Goal: Task Accomplishment & Management: Complete application form

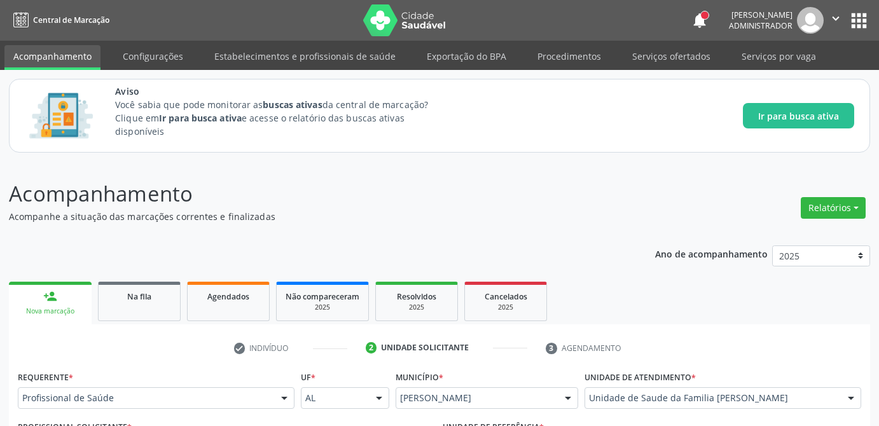
scroll to position [173, 0]
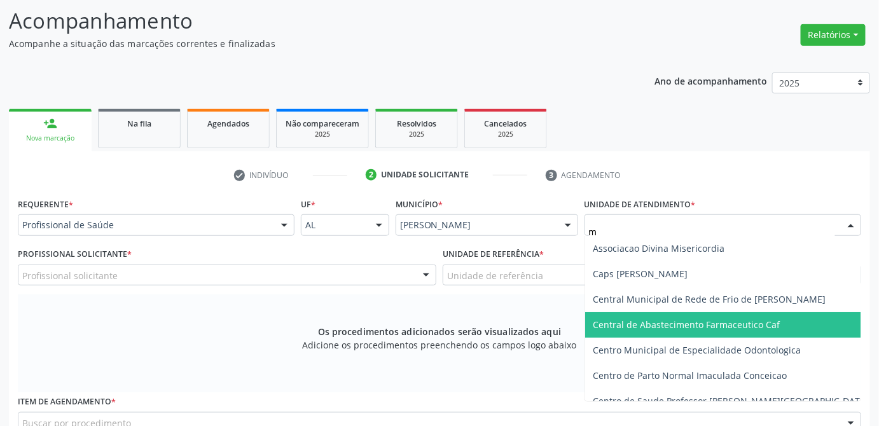
type input "ma"
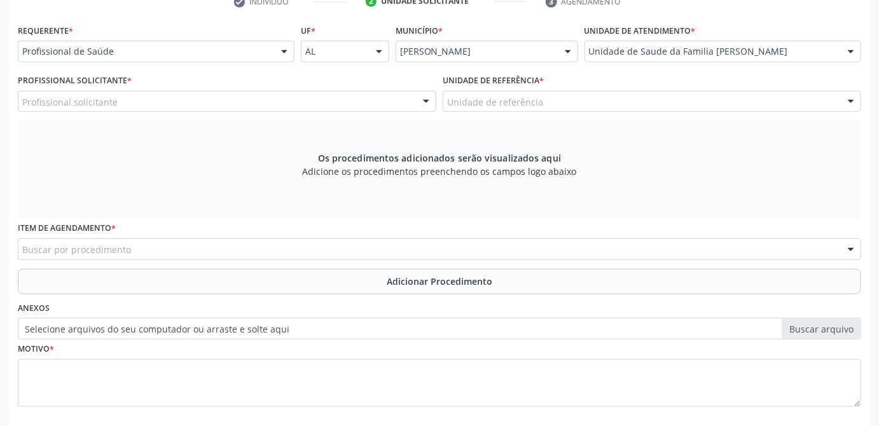
scroll to position [289, 0]
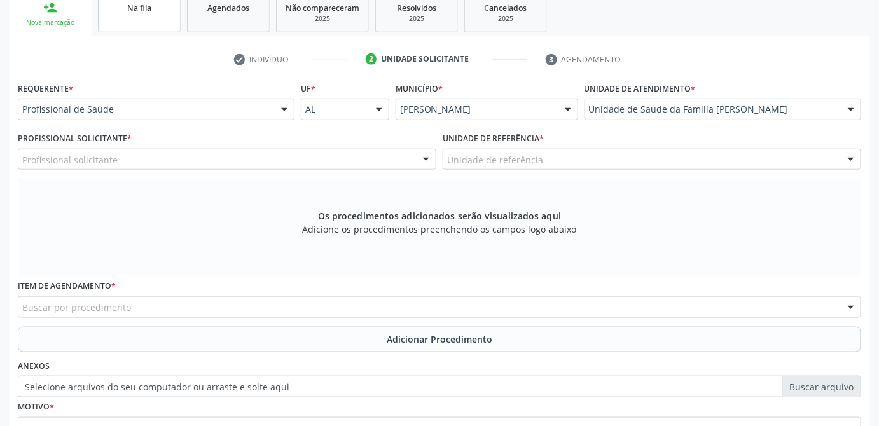
click at [143, 11] on span "Na fila" at bounding box center [139, 8] width 24 height 11
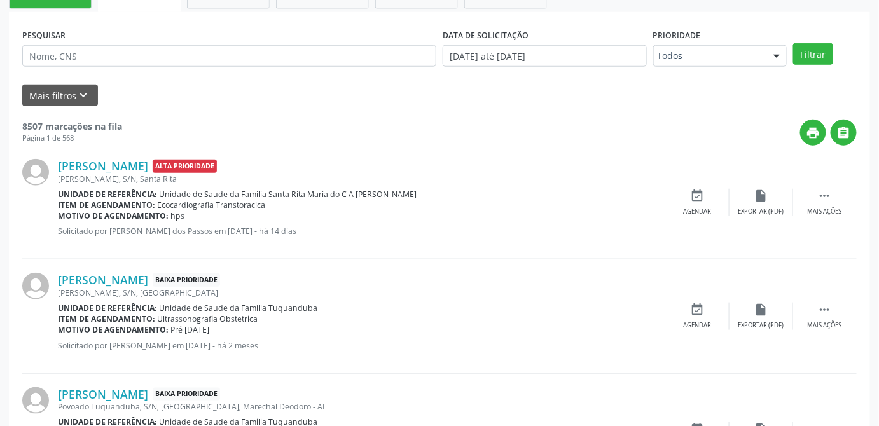
scroll to position [0, 0]
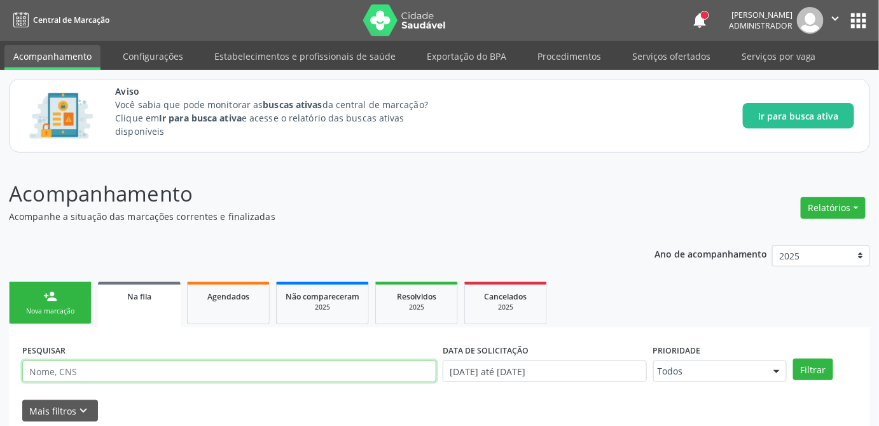
click at [147, 369] on input "text" at bounding box center [229, 372] width 414 height 22
type input "walter torres moura"
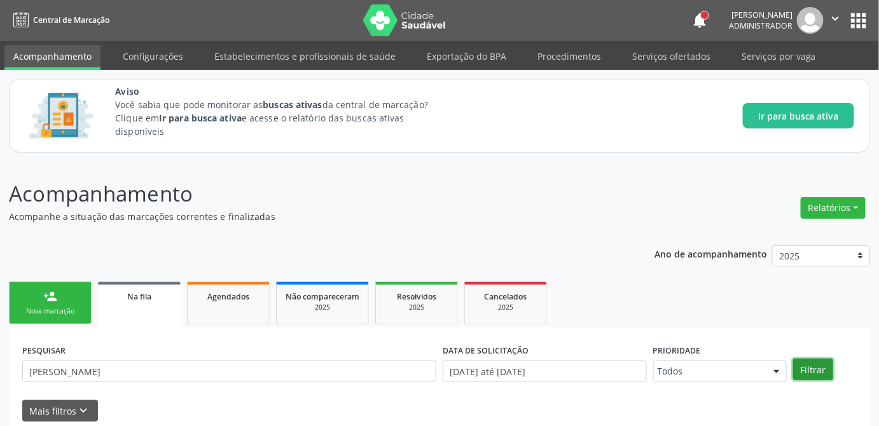
click at [821, 372] on button "Filtrar" at bounding box center [813, 370] width 40 height 22
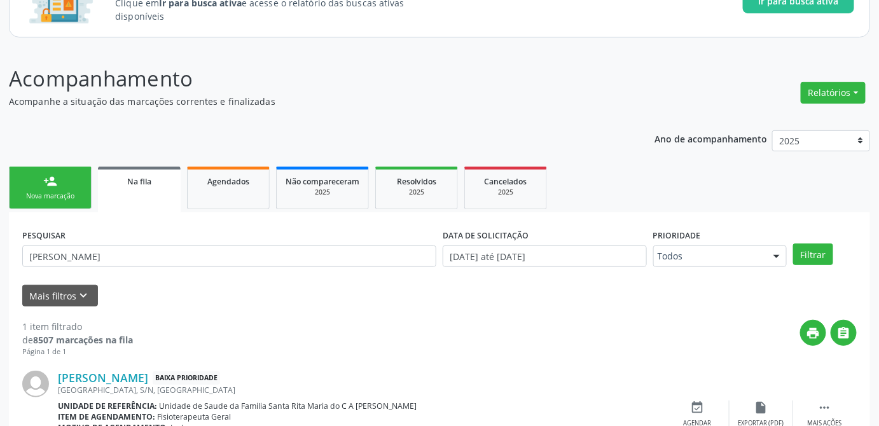
scroll to position [173, 0]
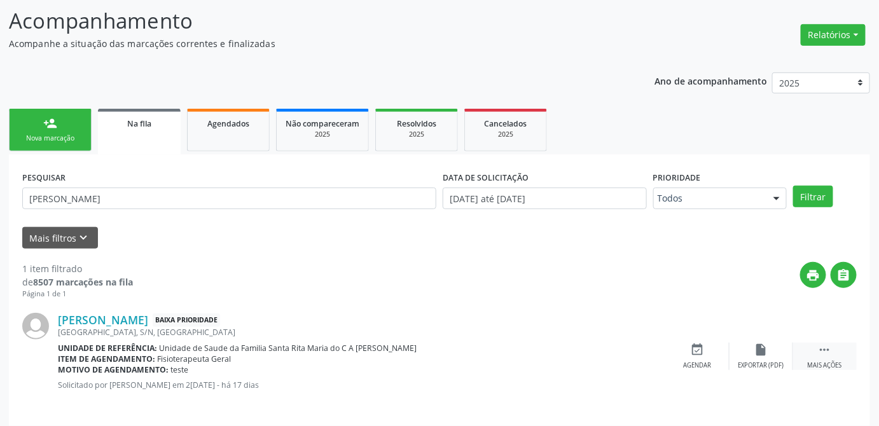
click at [820, 351] on icon "" at bounding box center [825, 350] width 14 height 14
click at [762, 348] on icon "edit" at bounding box center [762, 350] width 14 height 14
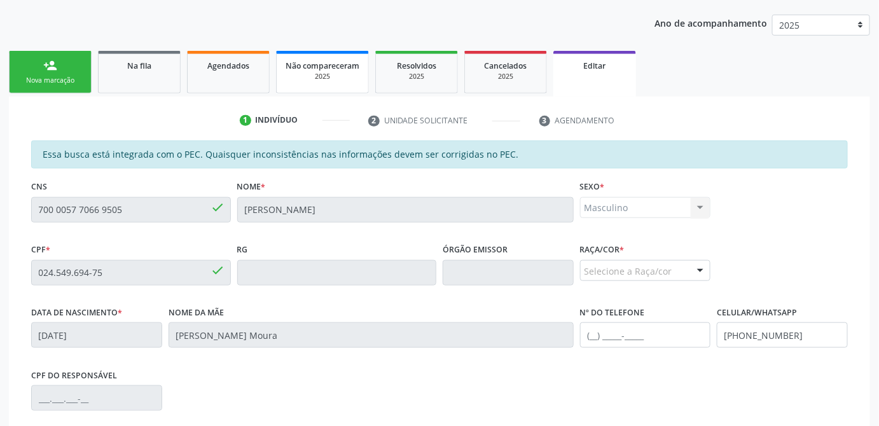
scroll to position [405, 0]
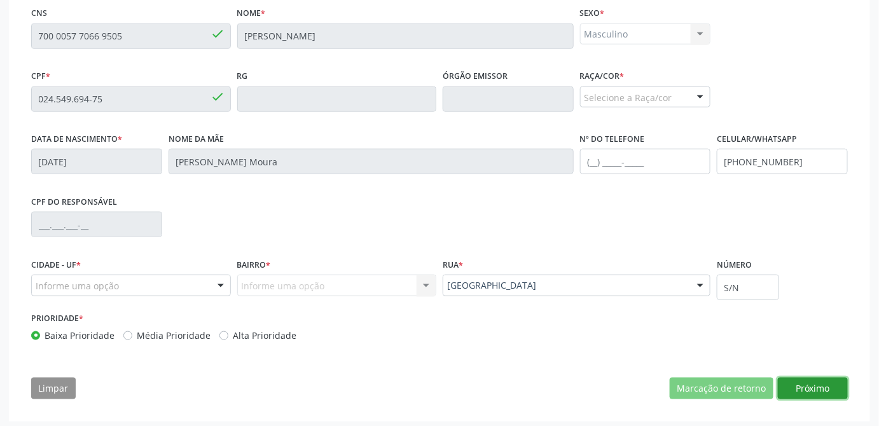
click at [823, 387] on button "Próximo" at bounding box center [813, 389] width 70 height 22
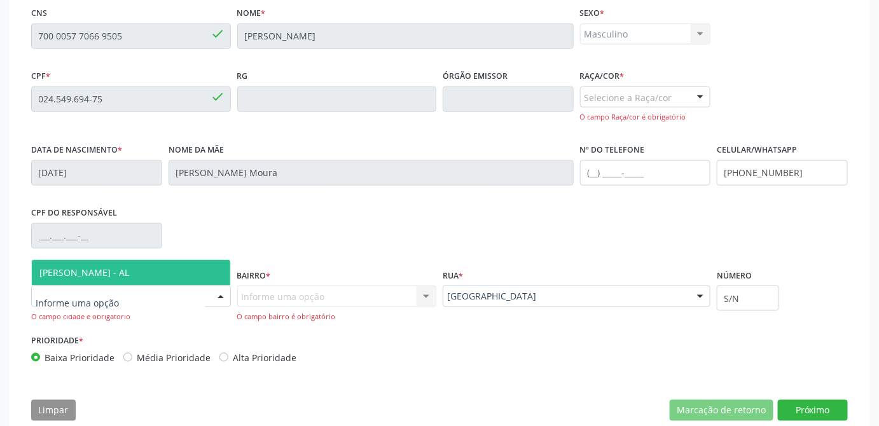
click at [214, 294] on div at bounding box center [220, 297] width 19 height 22
click at [168, 272] on span "[PERSON_NAME] - AL" at bounding box center [131, 272] width 199 height 25
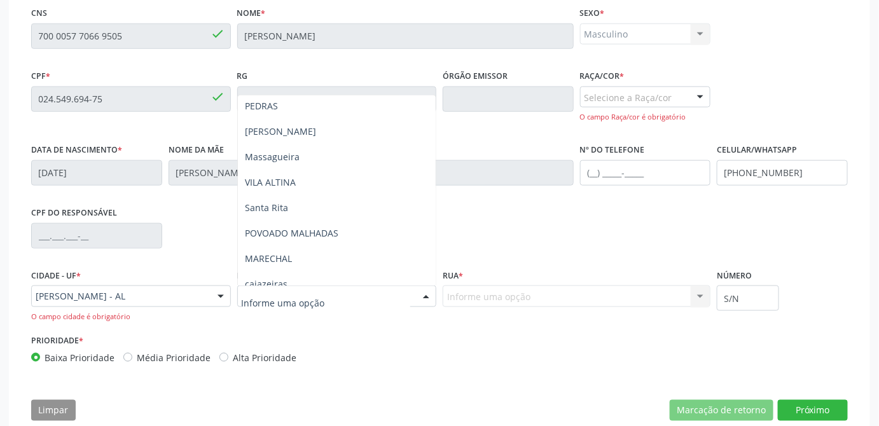
scroll to position [289, 0]
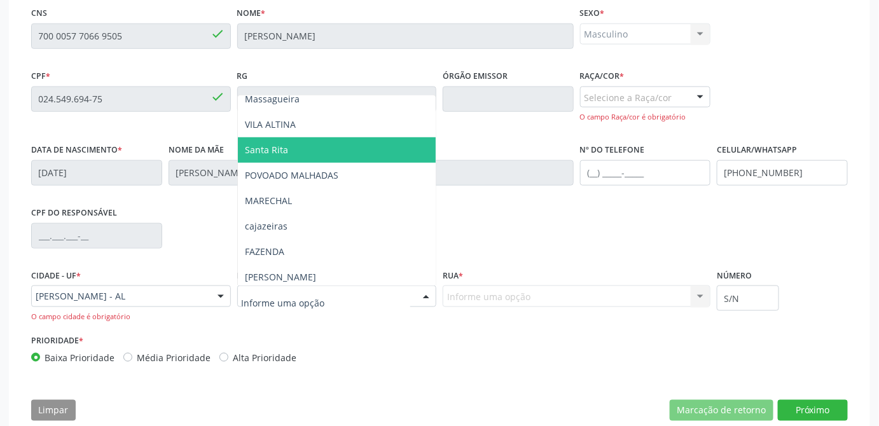
click at [303, 148] on span "Santa Rita" at bounding box center [337, 149] width 199 height 25
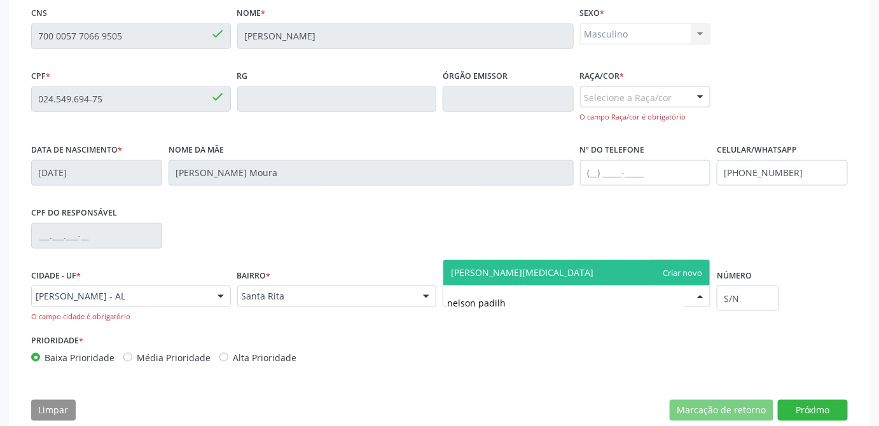
type input "nelson padilha"
click at [752, 298] on input "S/N" at bounding box center [748, 298] width 62 height 25
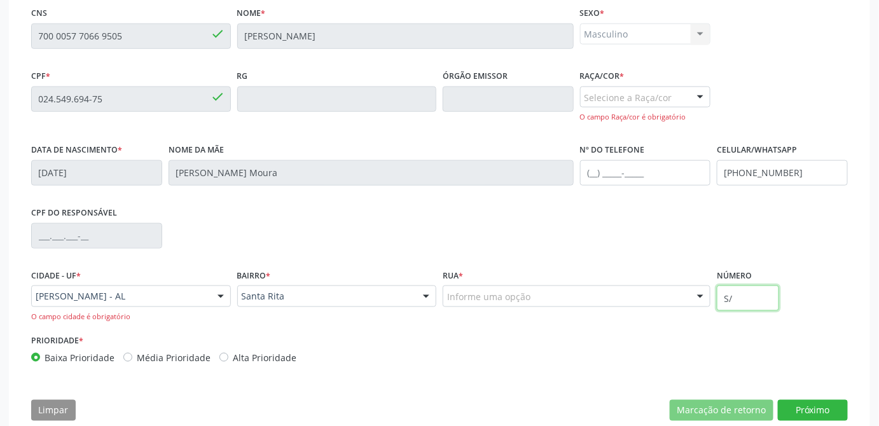
type input "S"
type input "21"
click at [686, 101] on div "Selecione a Raça/cor" at bounding box center [645, 98] width 131 height 22
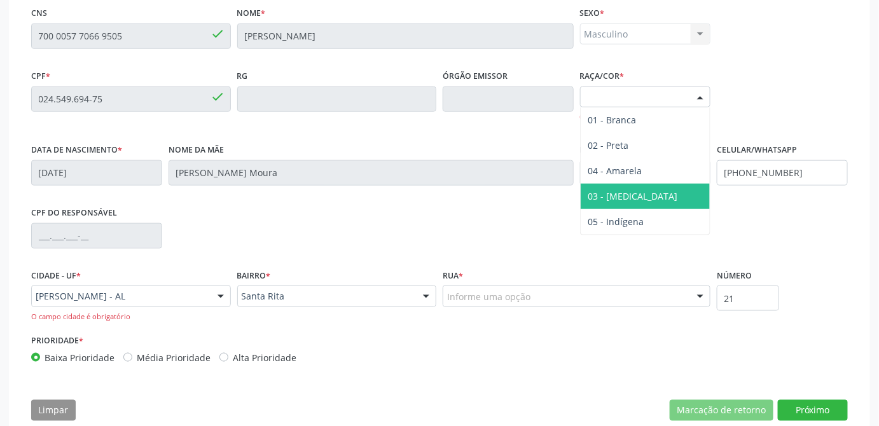
click at [630, 190] on span "03 - [MEDICAL_DATA]" at bounding box center [634, 196] width 90 height 12
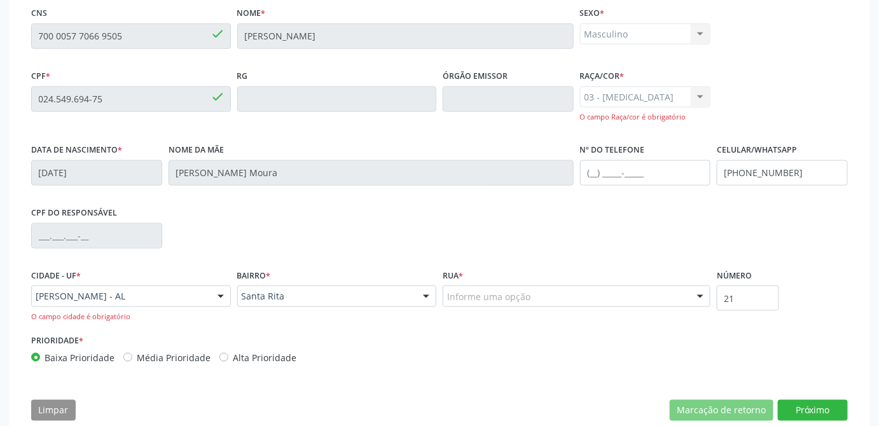
scroll to position [429, 0]
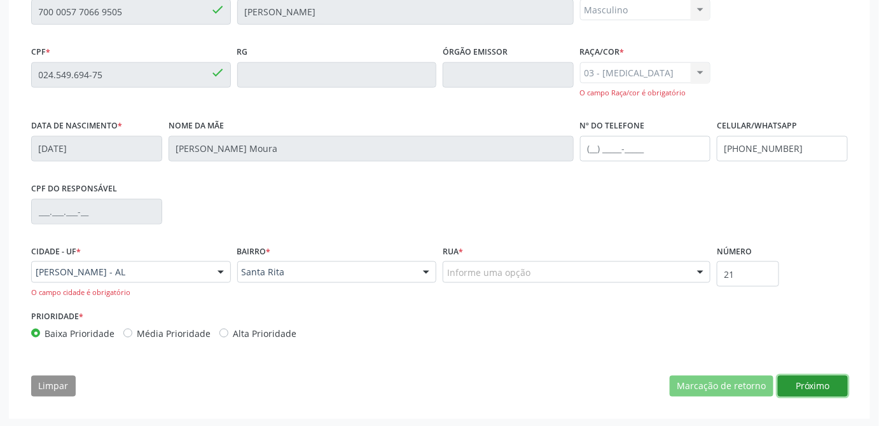
click at [825, 385] on button "Próximo" at bounding box center [813, 387] width 70 height 22
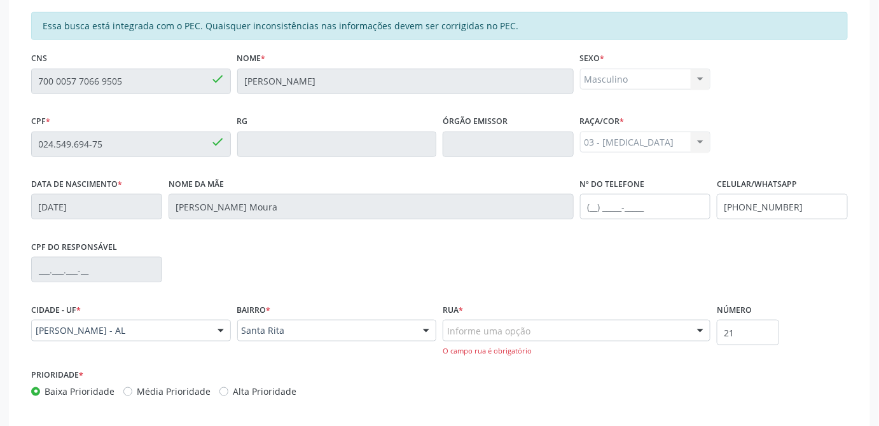
scroll to position [417, 0]
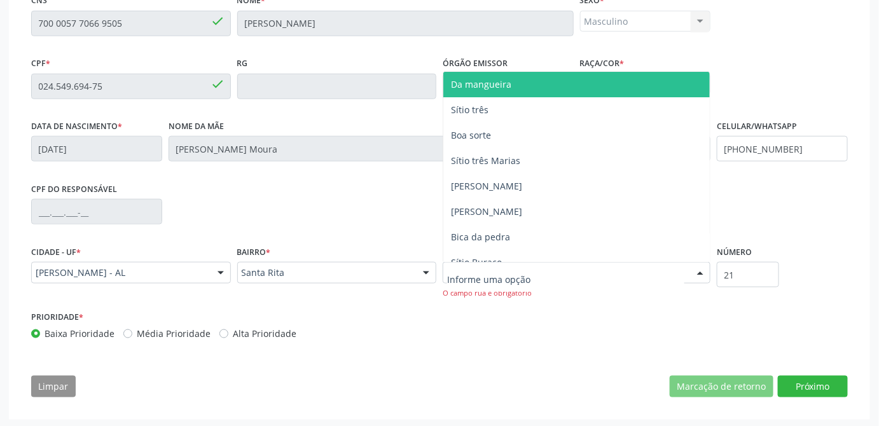
click at [540, 270] on div at bounding box center [577, 273] width 268 height 22
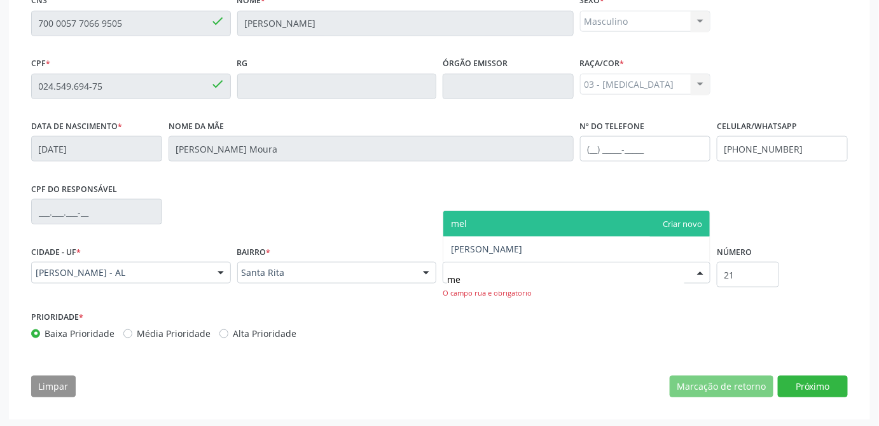
type input "m"
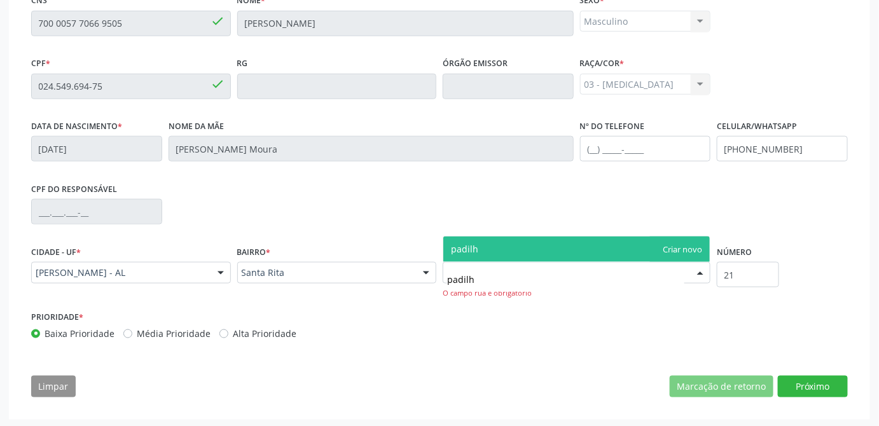
type input "padilha"
click at [457, 248] on span "padilha" at bounding box center [467, 249] width 32 height 12
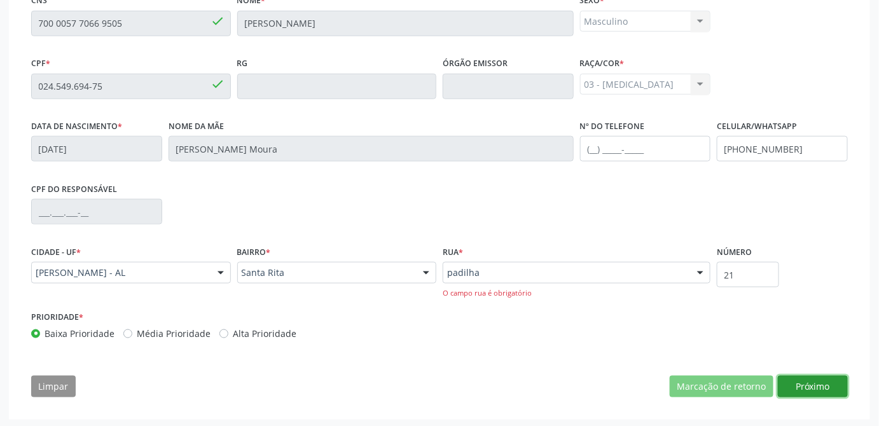
click at [814, 379] on button "Próximo" at bounding box center [813, 387] width 70 height 22
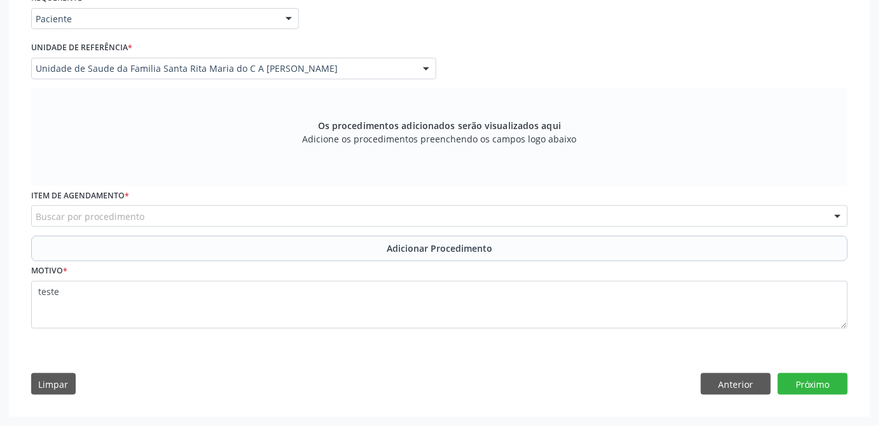
scroll to position [381, 0]
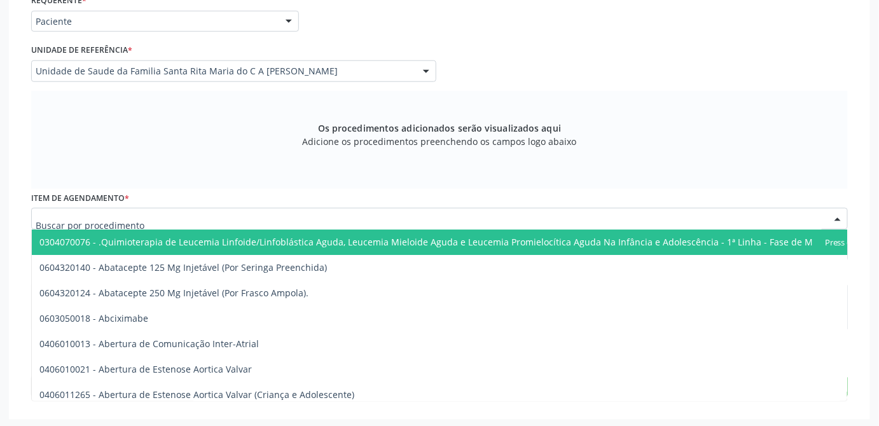
click at [414, 213] on div at bounding box center [439, 219] width 817 height 22
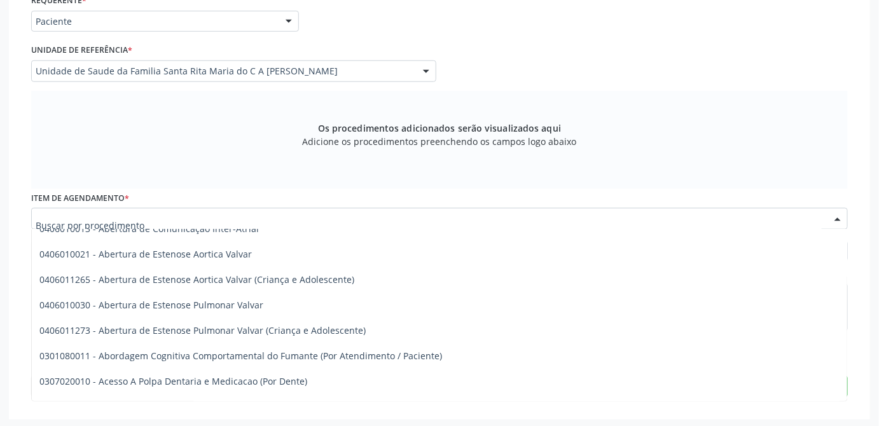
scroll to position [173, 0]
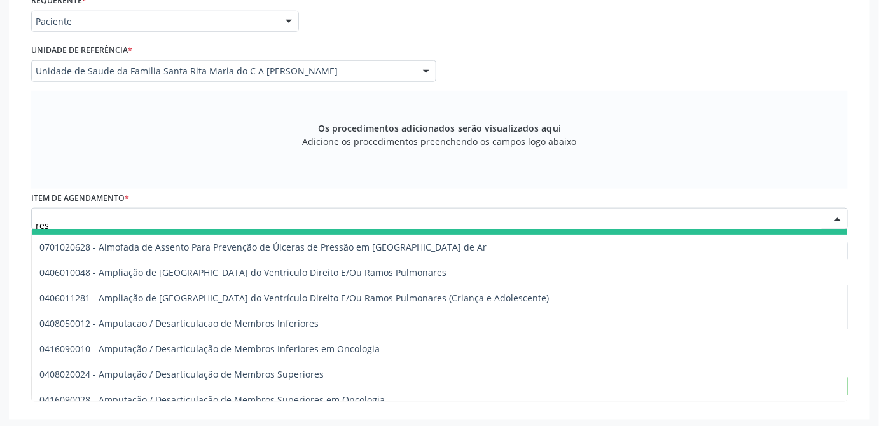
type input "ress"
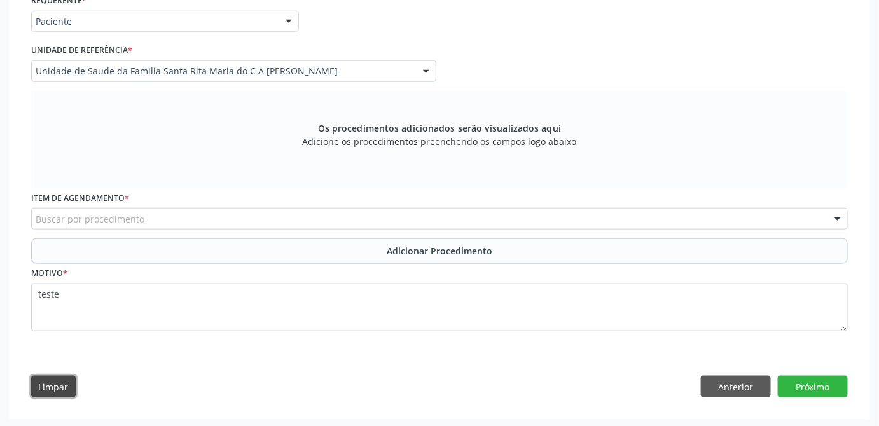
click at [58, 389] on button "Limpar" at bounding box center [53, 387] width 45 height 22
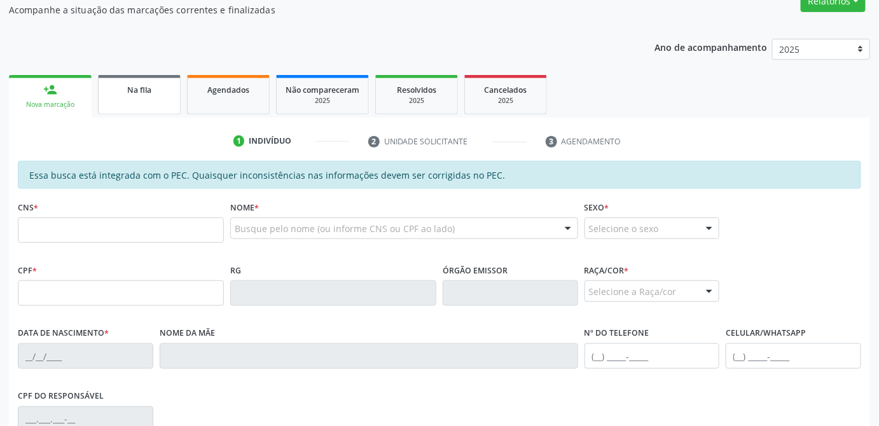
click at [149, 83] on div "Na fila" at bounding box center [140, 89] width 64 height 13
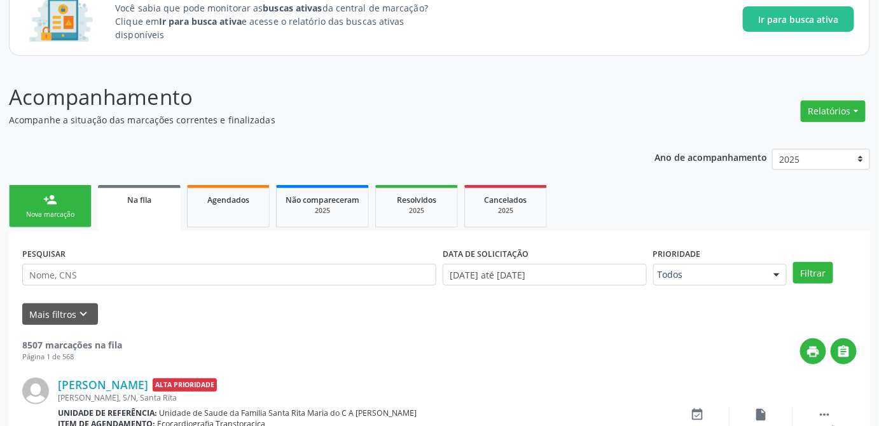
scroll to position [207, 0]
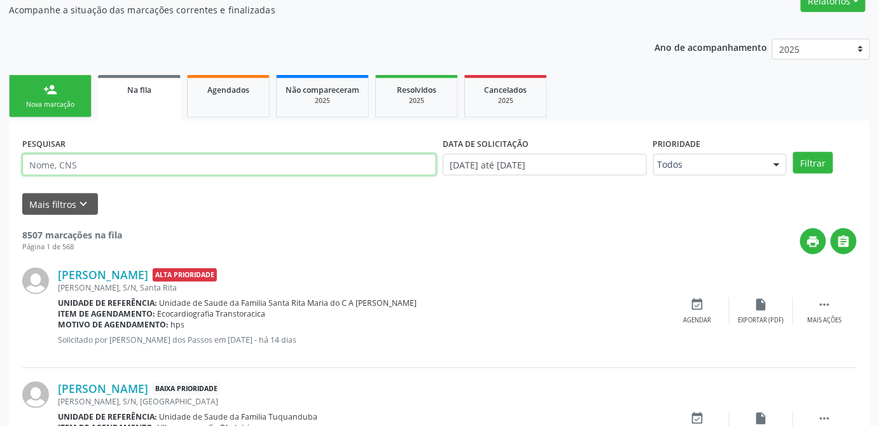
click at [202, 163] on input "text" at bounding box center [229, 165] width 414 height 22
type input "q"
type input "[PERSON_NAME]"
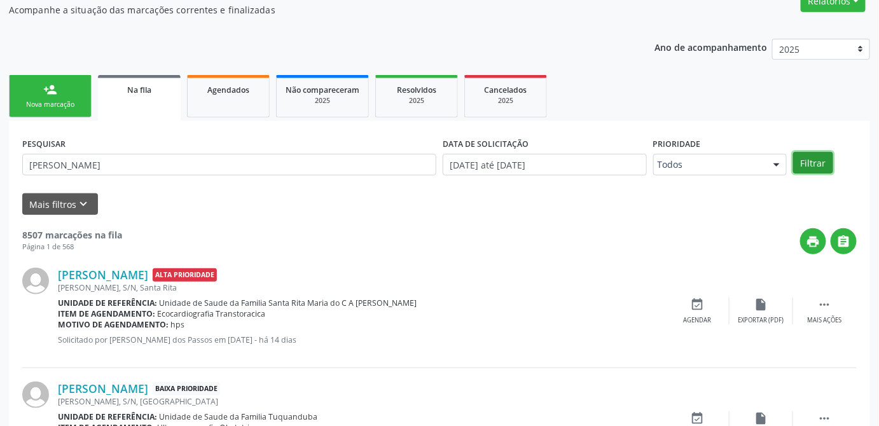
click at [823, 162] on button "Filtrar" at bounding box center [813, 163] width 40 height 22
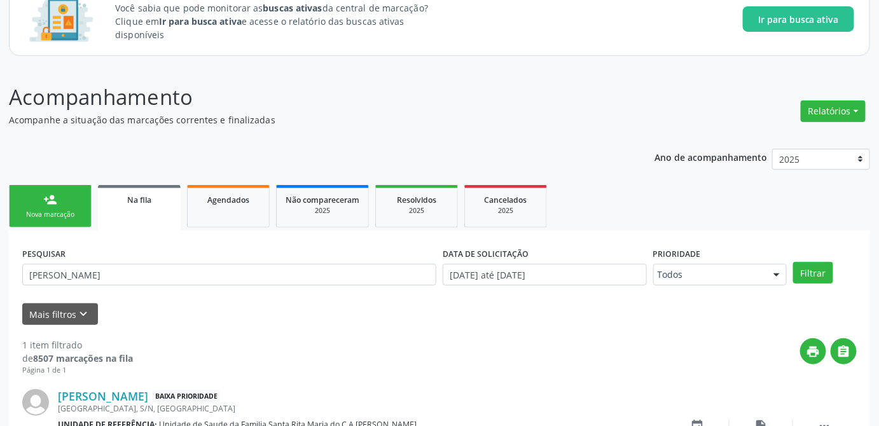
scroll to position [180, 0]
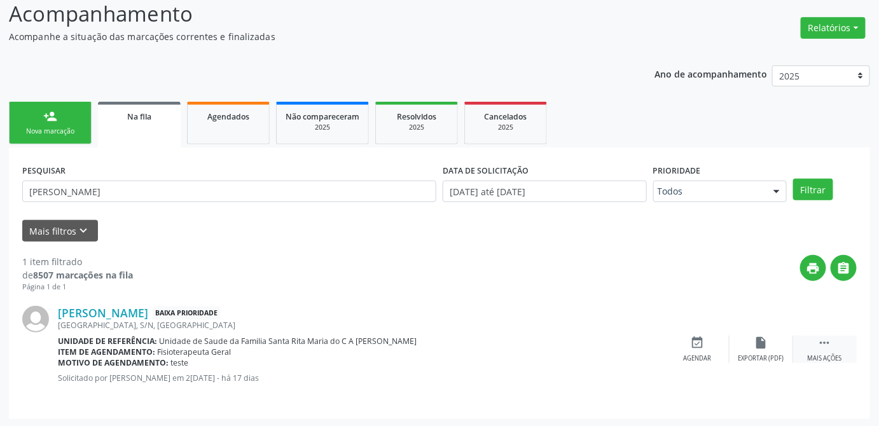
click at [828, 343] on icon "" at bounding box center [825, 343] width 14 height 14
click at [770, 346] on div "edit Editar" at bounding box center [762, 349] width 64 height 27
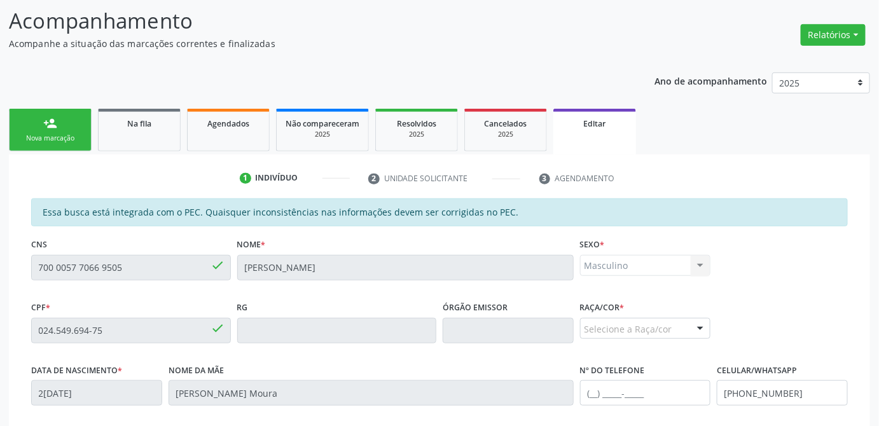
scroll to position [289, 0]
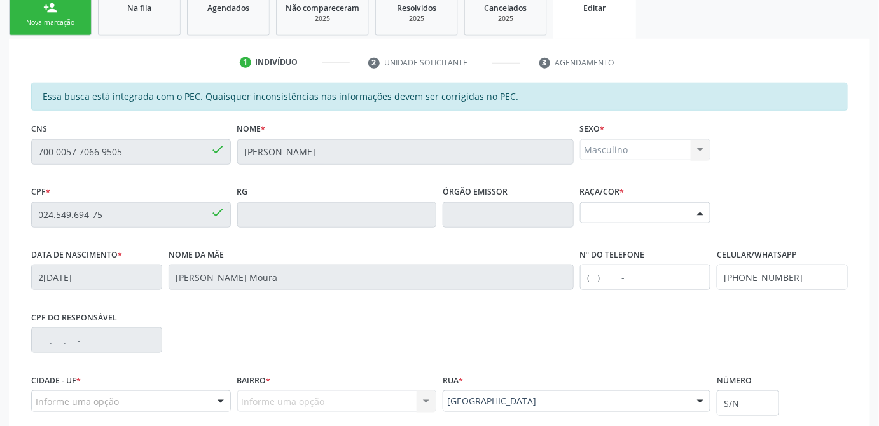
click at [648, 209] on div "Selecione a Raça/cor" at bounding box center [645, 213] width 131 height 22
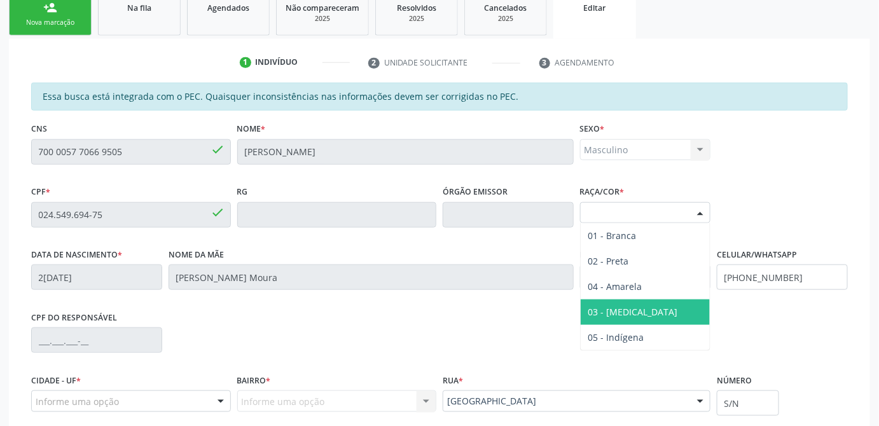
click at [621, 307] on span "03 - [MEDICAL_DATA]" at bounding box center [634, 312] width 90 height 12
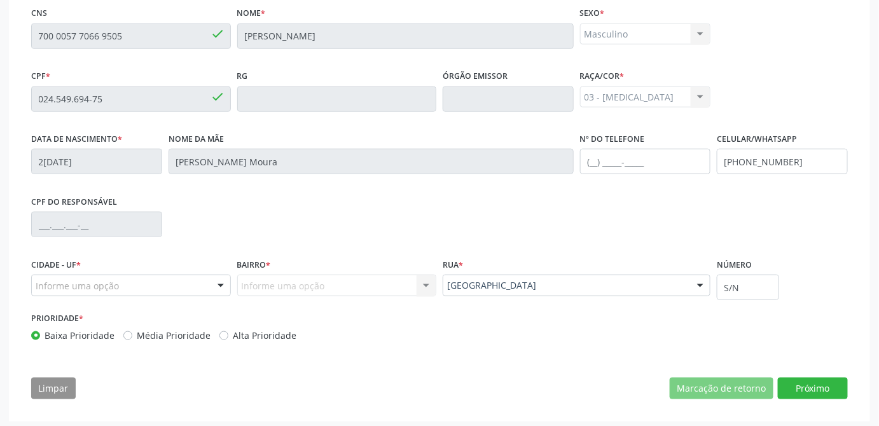
scroll to position [407, 0]
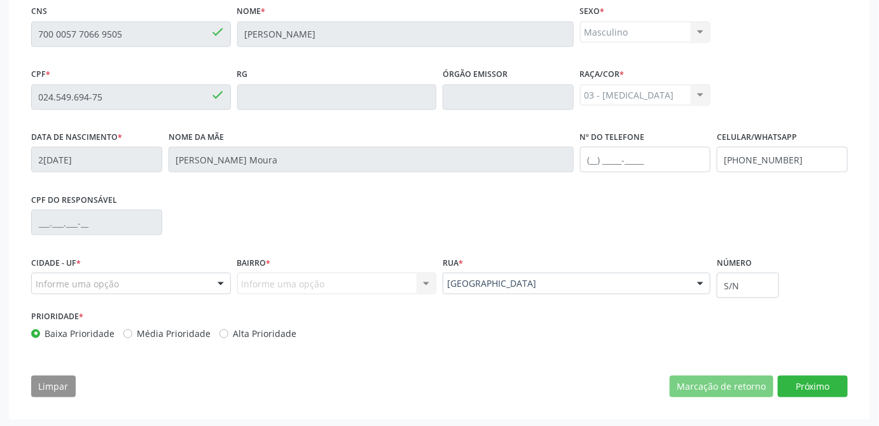
click at [337, 283] on div "Informe uma opção Nenhum resultado encontrado para: " " Nenhuma opção encontrad…" at bounding box center [337, 284] width 200 height 22
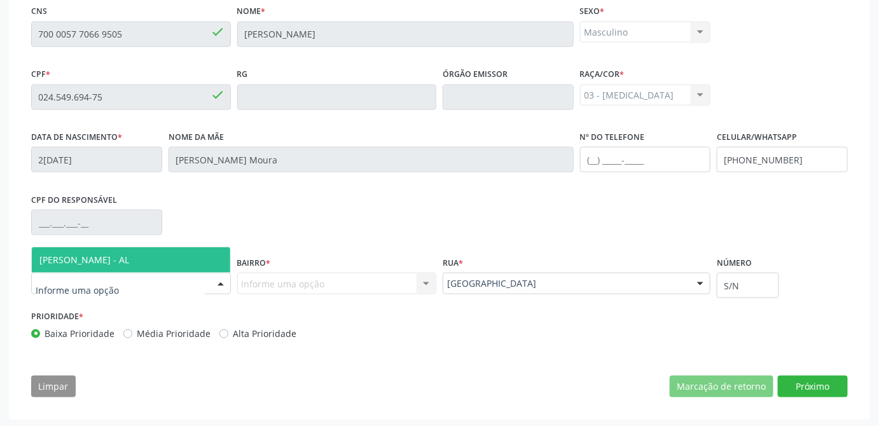
click at [202, 284] on div at bounding box center [131, 284] width 200 height 22
click at [188, 254] on span "[PERSON_NAME] - AL" at bounding box center [131, 260] width 199 height 25
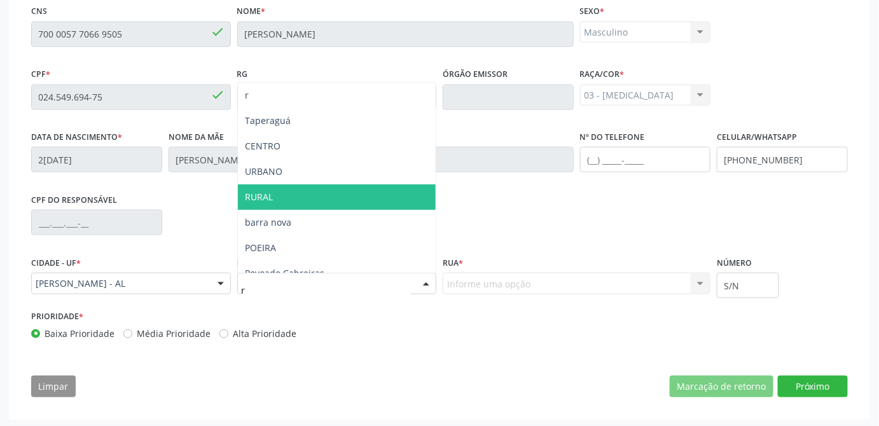
type input "ri"
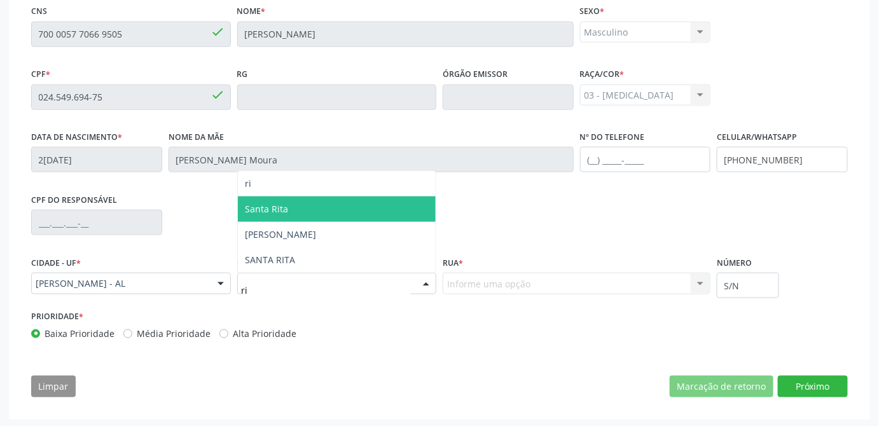
click at [316, 213] on span "Santa Rita" at bounding box center [337, 209] width 199 height 25
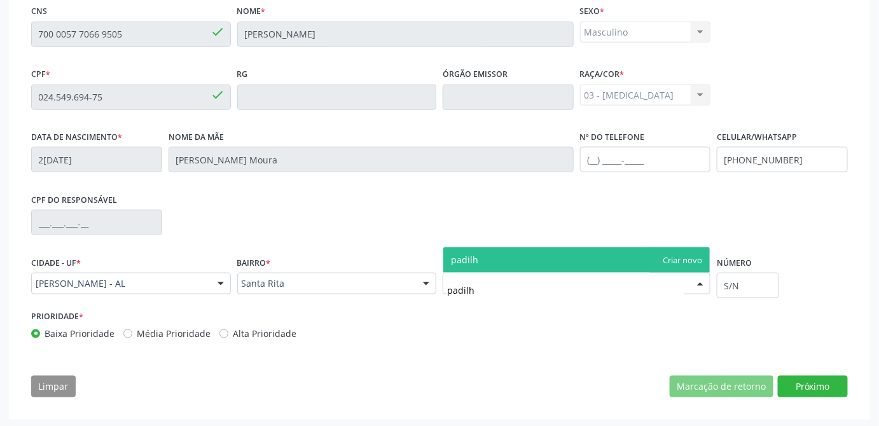
type input "padilha"
click at [678, 260] on span "padilha" at bounding box center [577, 260] width 267 height 25
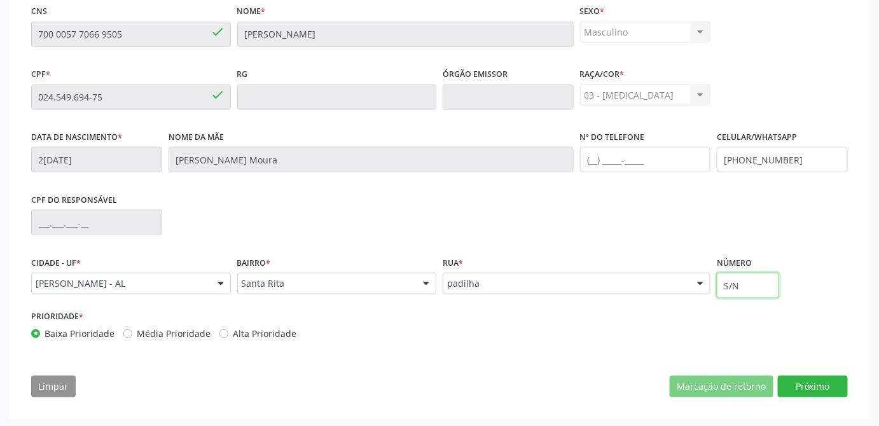
click at [765, 286] on input "S/N" at bounding box center [748, 285] width 62 height 25
click at [760, 284] on input "S/N" at bounding box center [748, 285] width 62 height 25
click at [760, 282] on input "S/N" at bounding box center [748, 285] width 62 height 25
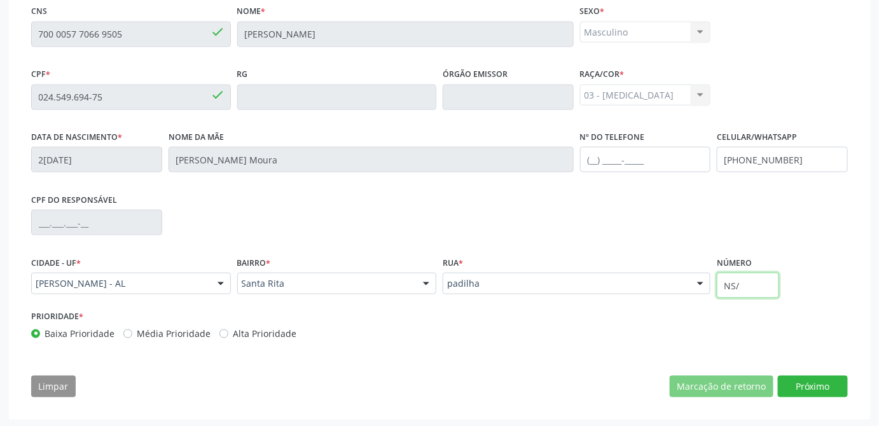
click at [738, 284] on input "NS/" at bounding box center [748, 285] width 62 height 25
type input "21"
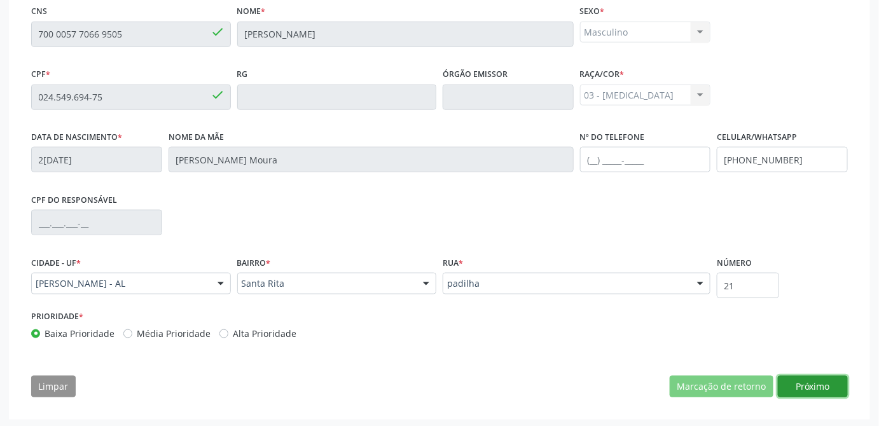
click at [811, 382] on button "Próximo" at bounding box center [813, 387] width 70 height 22
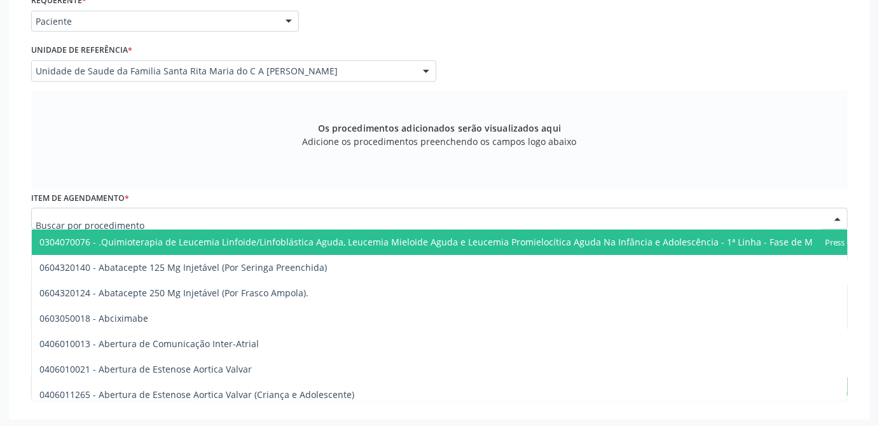
click at [225, 214] on div at bounding box center [439, 219] width 817 height 22
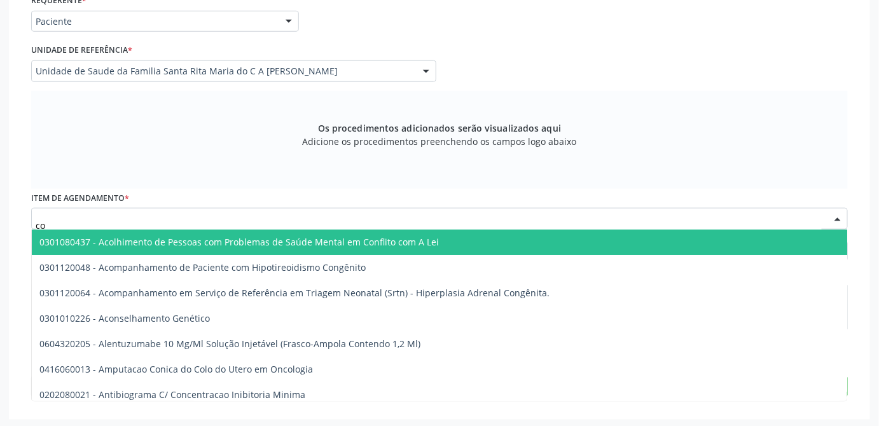
type input "c"
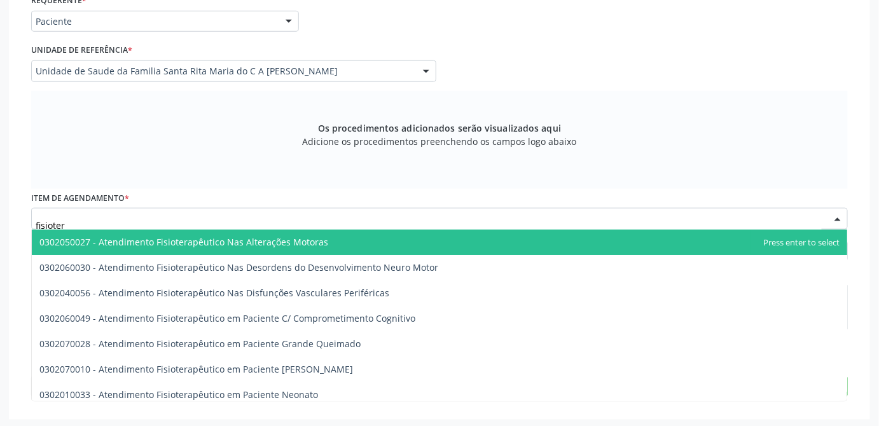
type input "fisiotera"
click at [291, 242] on span "0302050027 - Atendimento Fisioterapêutico Nas Alterações Motoras" at bounding box center [183, 242] width 289 height 12
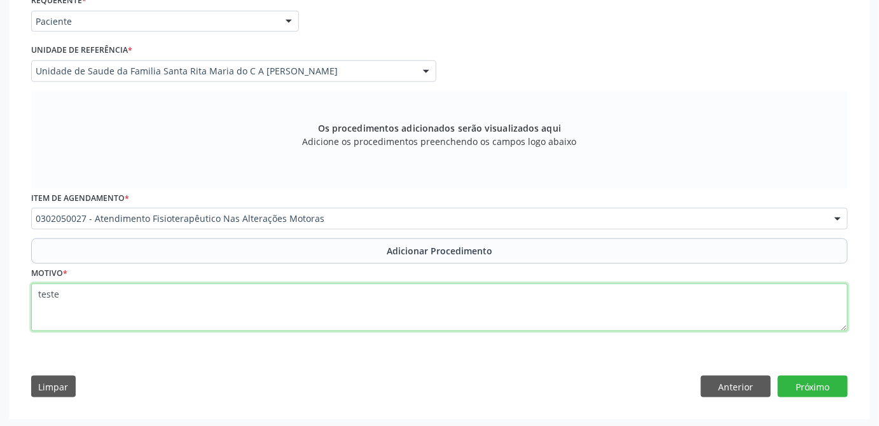
click at [431, 303] on textarea "teste" at bounding box center [439, 308] width 817 height 48
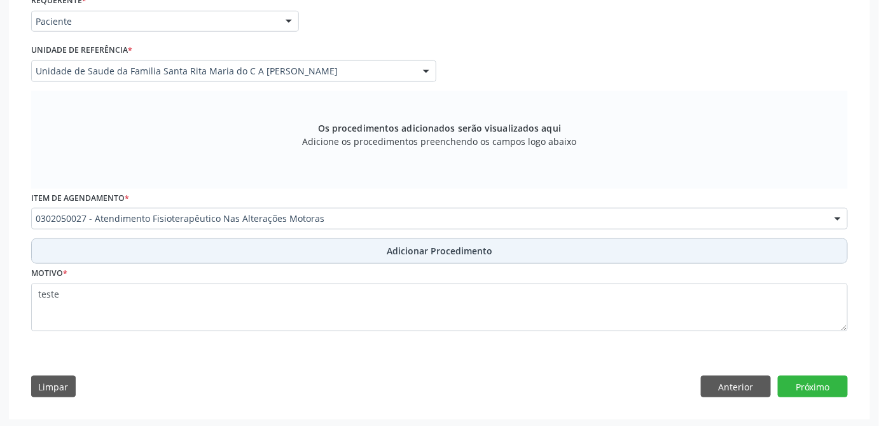
click at [447, 255] on span "Adicionar Procedimento" at bounding box center [440, 250] width 106 height 13
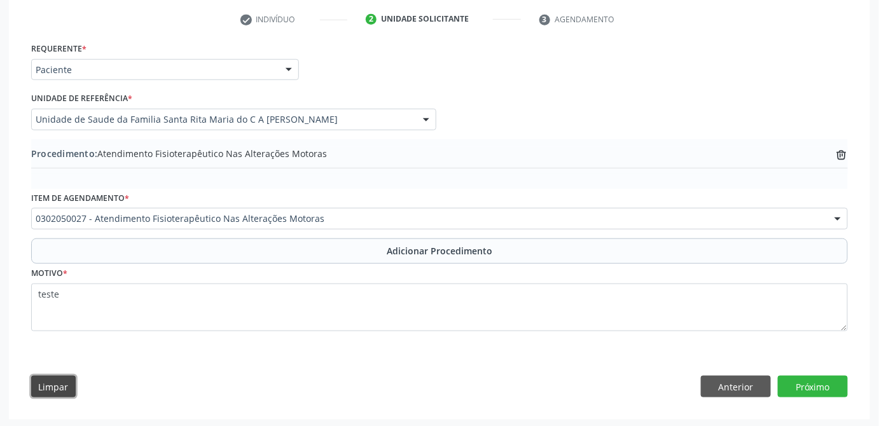
click at [57, 382] on button "Limpar" at bounding box center [53, 387] width 45 height 22
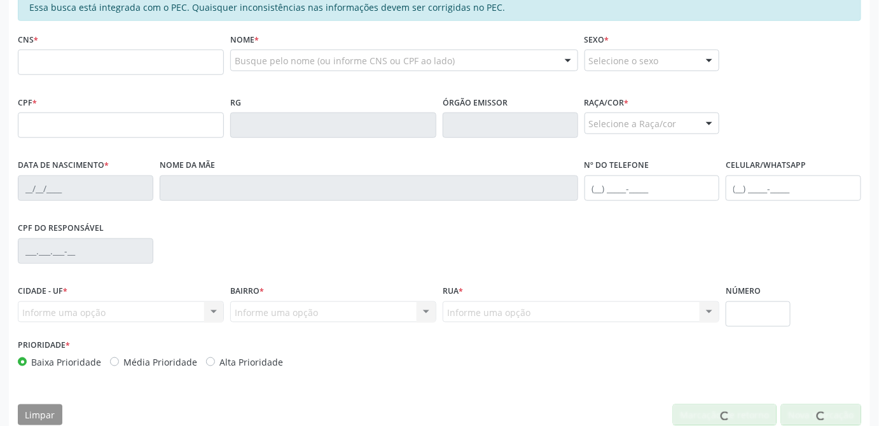
scroll to position [260, 0]
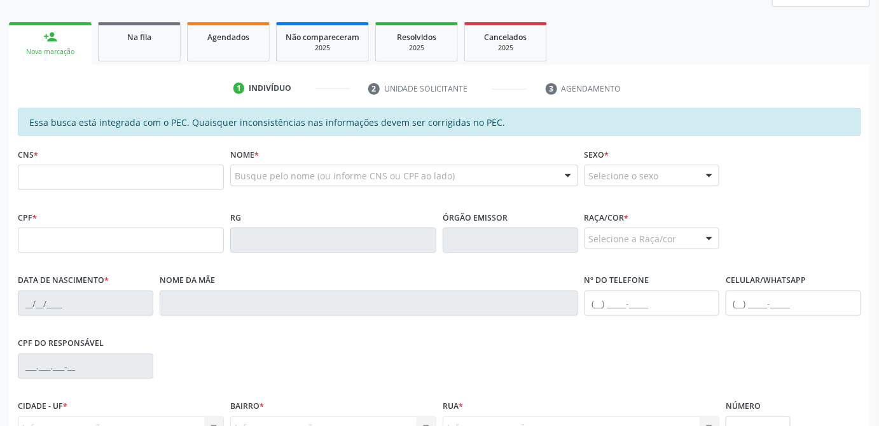
click at [148, 176] on input "text" at bounding box center [121, 177] width 206 height 25
type input "708 6000 6342 4384"
type input "020.389.394-89"
type input "[DATE]"
type input "[PERSON_NAME]"
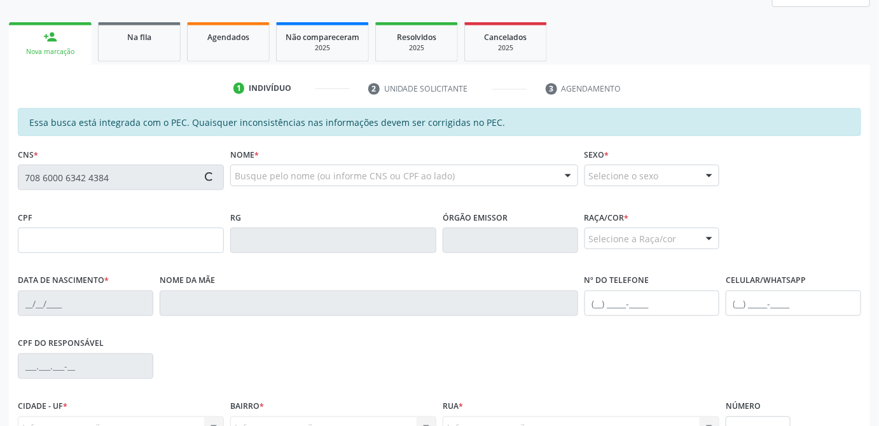
type input "[PHONE_NUMBER]"
type input "21"
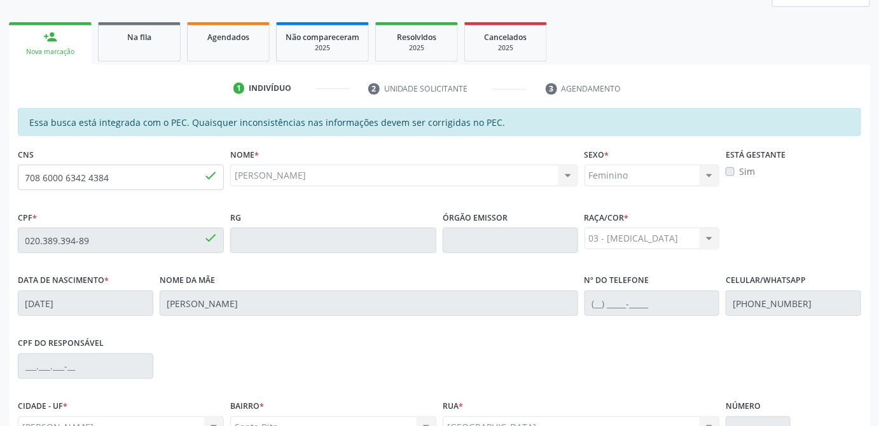
scroll to position [375, 0]
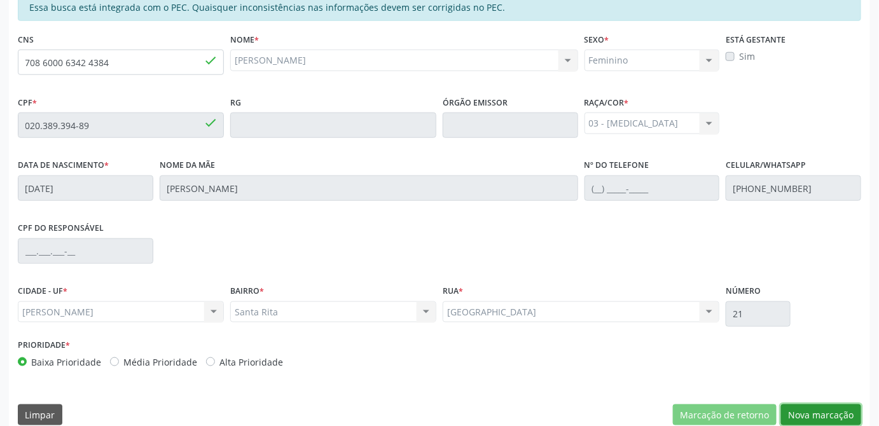
click at [807, 406] on button "Nova marcação" at bounding box center [821, 416] width 80 height 22
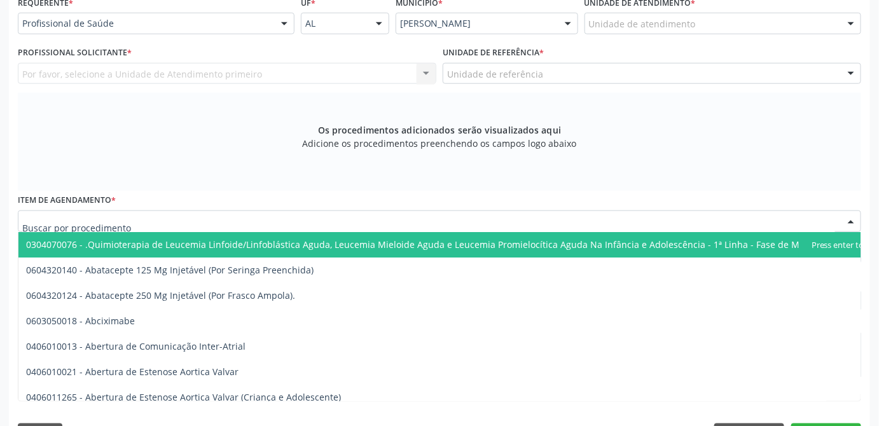
click at [206, 220] on div at bounding box center [440, 222] width 844 height 22
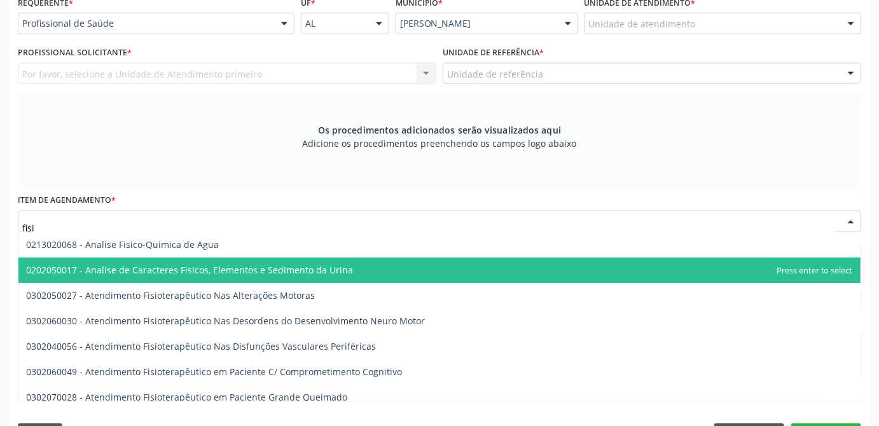
type input "fisio"
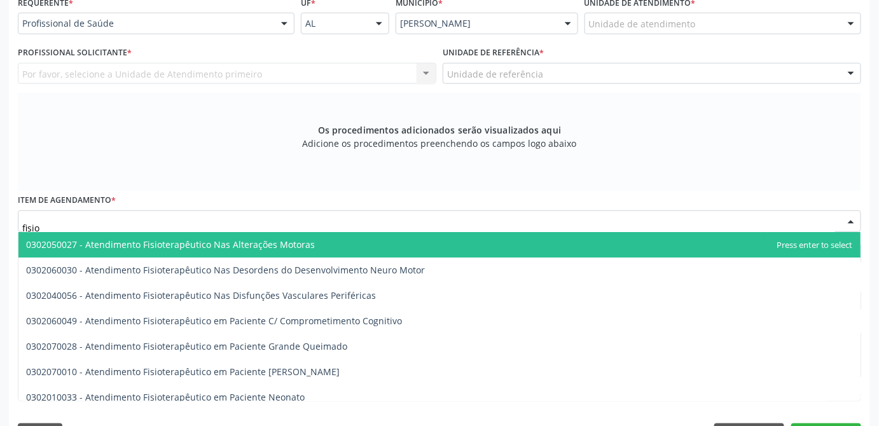
click at [276, 249] on span "0302050027 - Atendimento Fisioterapêutico Nas Alterações Motoras" at bounding box center [439, 244] width 842 height 25
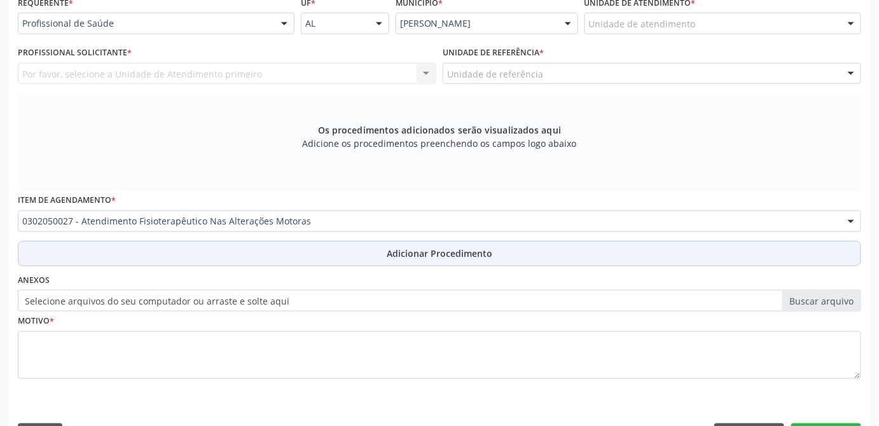
click at [414, 253] on span "Adicionar Procedimento" at bounding box center [440, 253] width 106 height 13
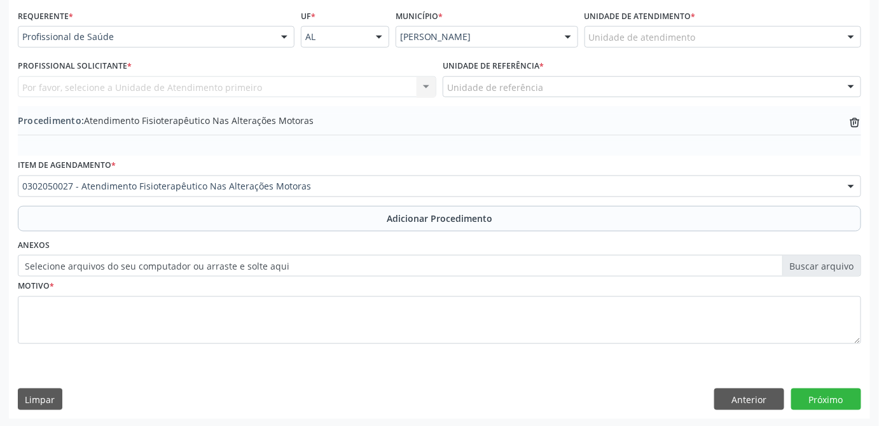
click at [823, 267] on label "Selecione arquivos do seu computador ou arraste e solte aqui" at bounding box center [440, 266] width 844 height 22
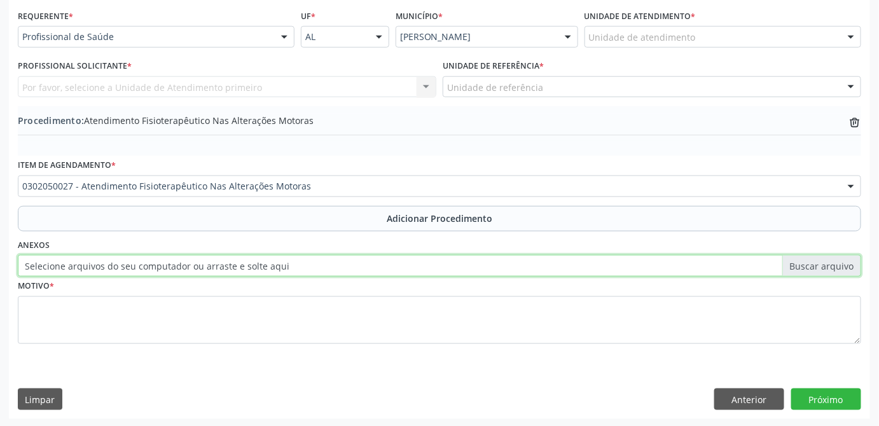
click at [823, 267] on input "Selecione arquivos do seu computador ou arraste e solte aqui" at bounding box center [440, 266] width 844 height 22
type input "C:\fakepath\[PERSON_NAME] .jpg"
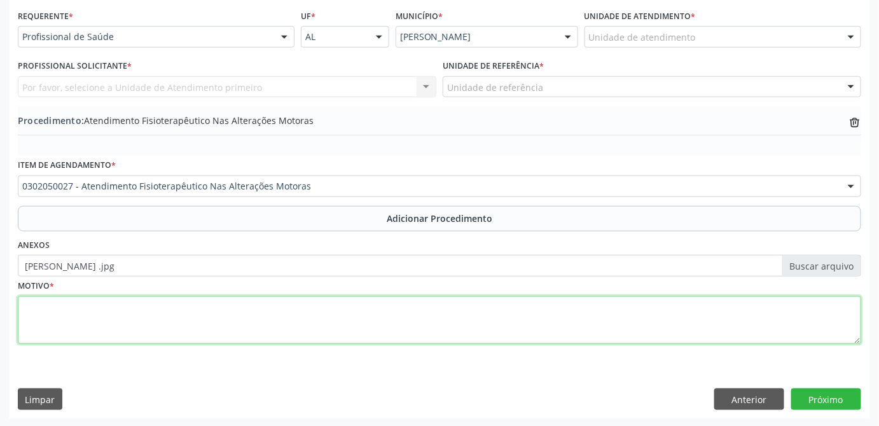
click at [195, 318] on textarea at bounding box center [440, 321] width 844 height 48
type textarea "teste de inserir anexo"
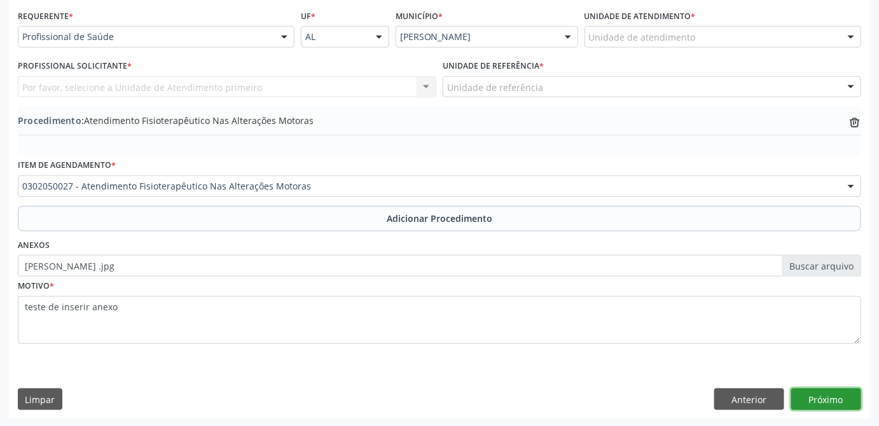
click at [825, 401] on button "Próximo" at bounding box center [827, 400] width 70 height 22
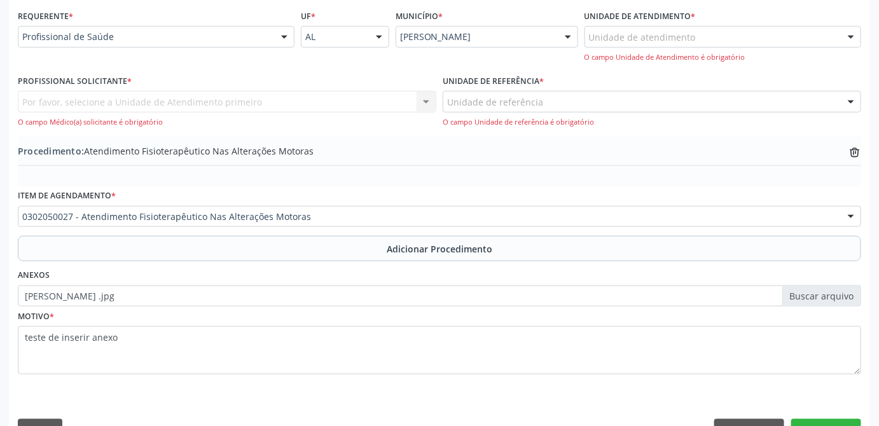
click at [673, 47] on div "Unidade de atendimento Aeronave Baron 58 Aeronave Cessna Associacao Divina Mise…" at bounding box center [723, 44] width 277 height 36
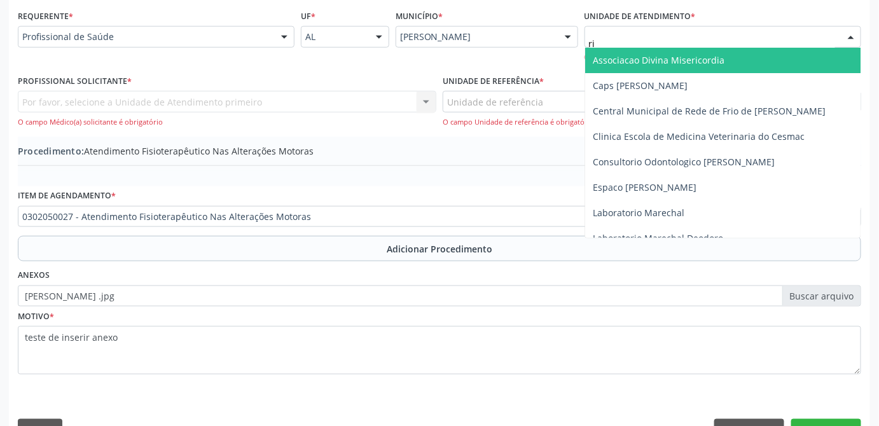
type input "rit"
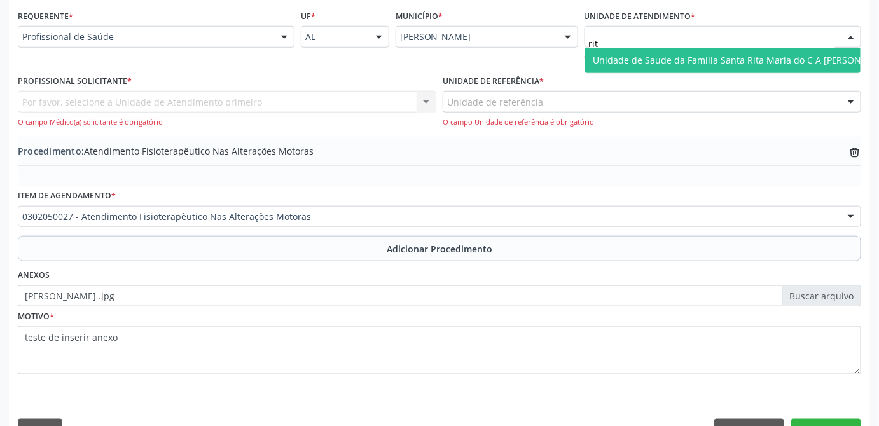
click at [675, 63] on span "Unidade de Saude da Familia Santa Rita Maria do C A [PERSON_NAME]" at bounding box center [744, 60] width 302 height 12
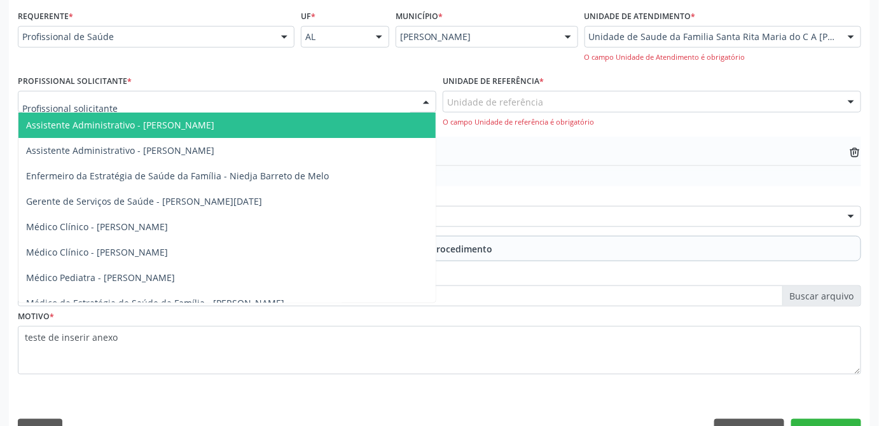
click at [214, 99] on div at bounding box center [227, 102] width 419 height 22
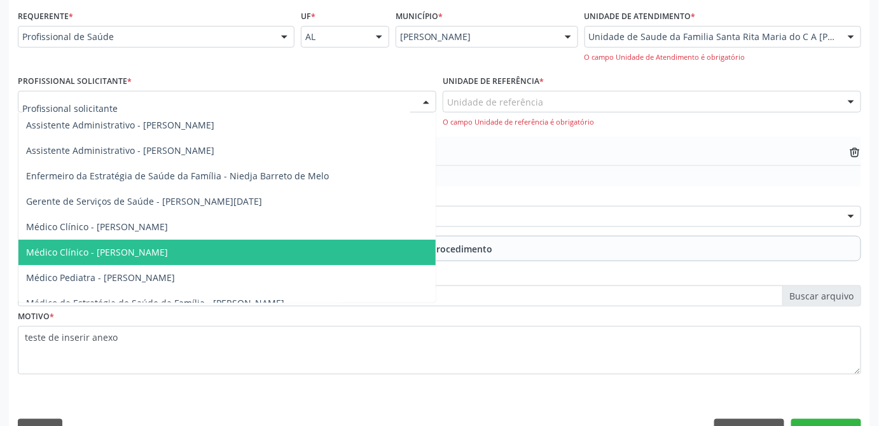
click at [168, 250] on span "Médico Clínico - [PERSON_NAME]" at bounding box center [97, 252] width 142 height 12
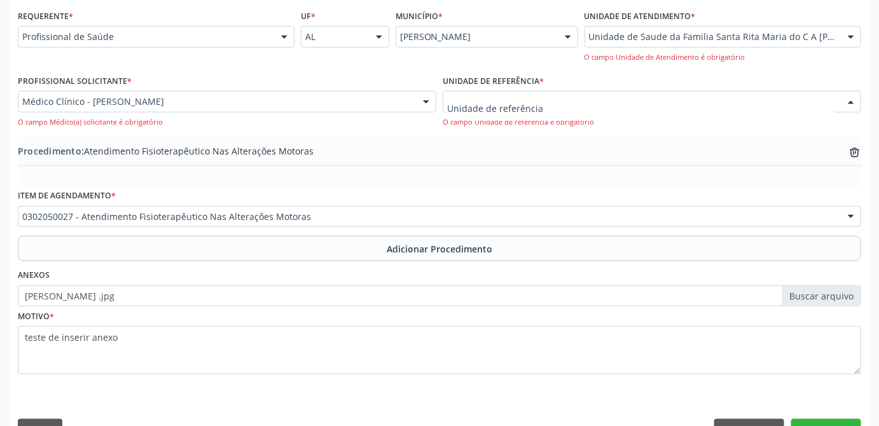
click at [549, 95] on div at bounding box center [652, 102] width 419 height 22
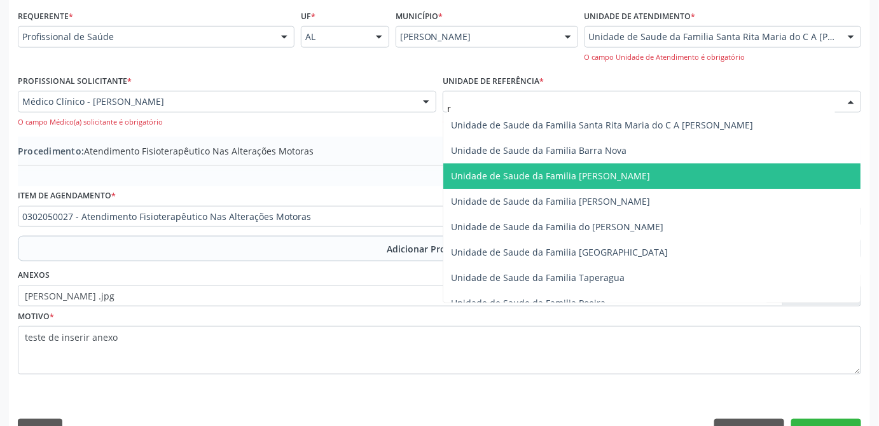
type input "ri"
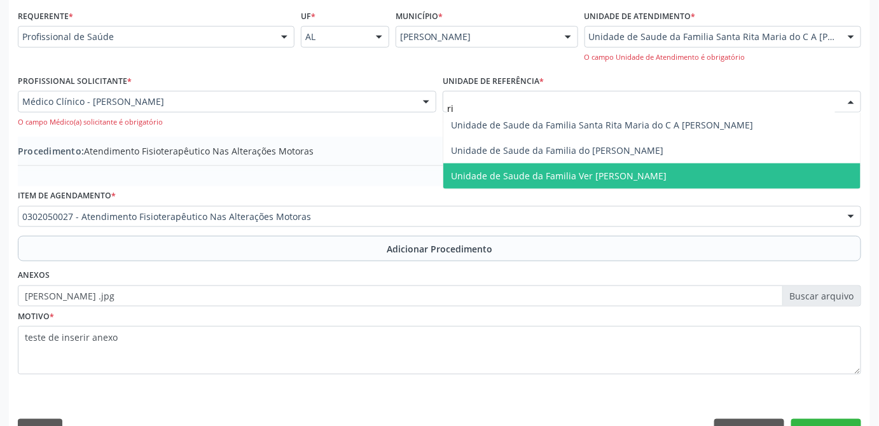
click at [635, 175] on span "Unidade de Saude da Familia Ver [PERSON_NAME]" at bounding box center [559, 176] width 216 height 12
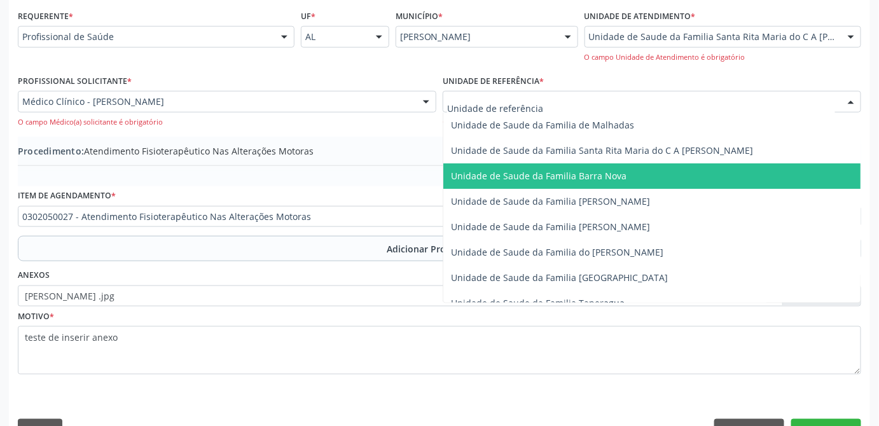
click at [641, 107] on input "text" at bounding box center [641, 107] width 388 height 25
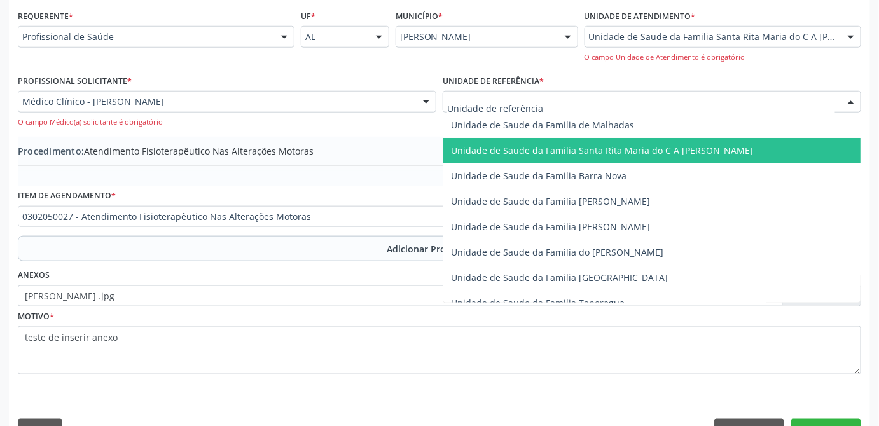
click at [634, 148] on span "Unidade de Saude da Familia Santa Rita Maria do C A [PERSON_NAME]" at bounding box center [602, 150] width 302 height 12
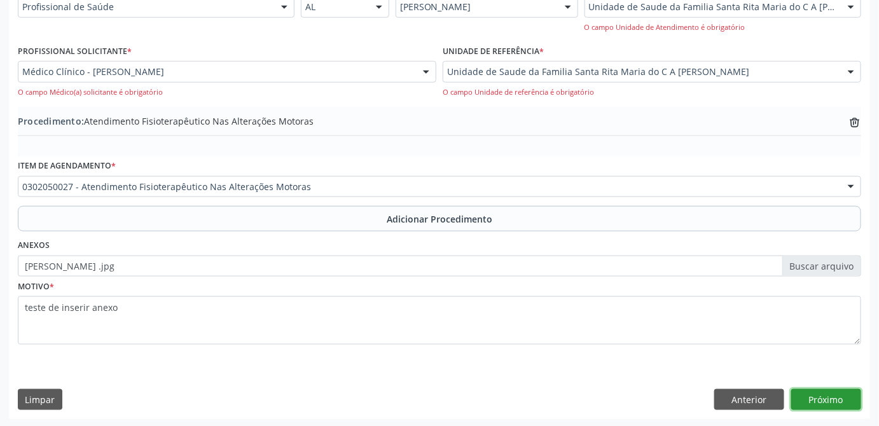
click at [831, 396] on button "Próximo" at bounding box center [827, 400] width 70 height 22
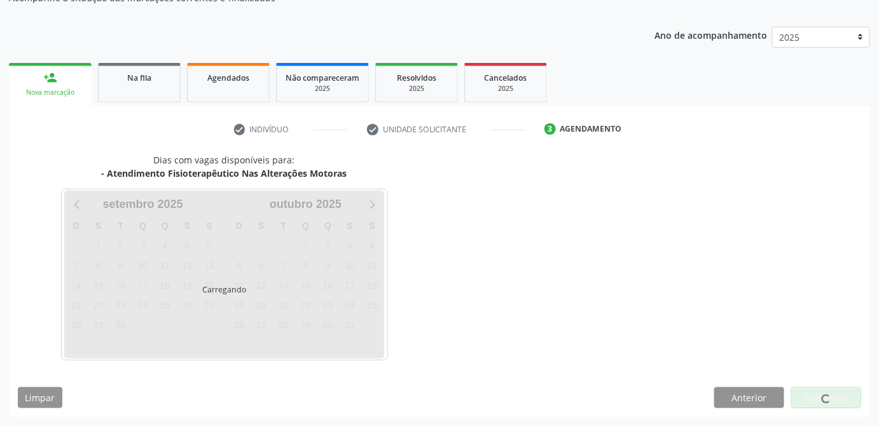
scroll to position [217, 0]
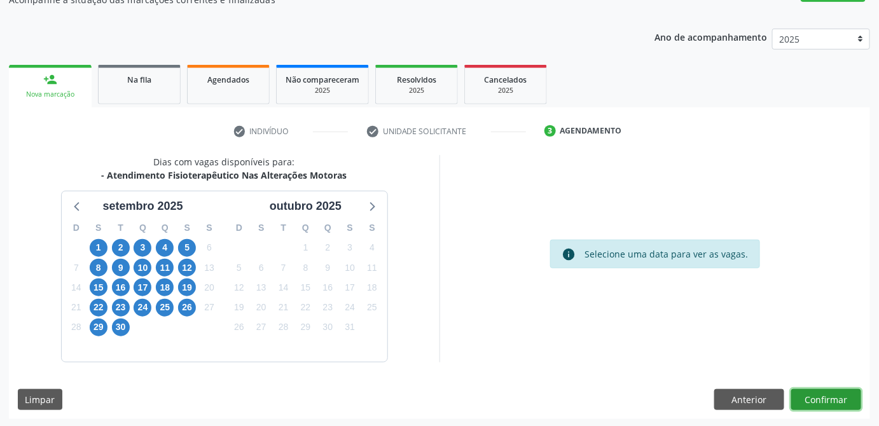
click at [844, 398] on button "Confirmar" at bounding box center [827, 400] width 70 height 22
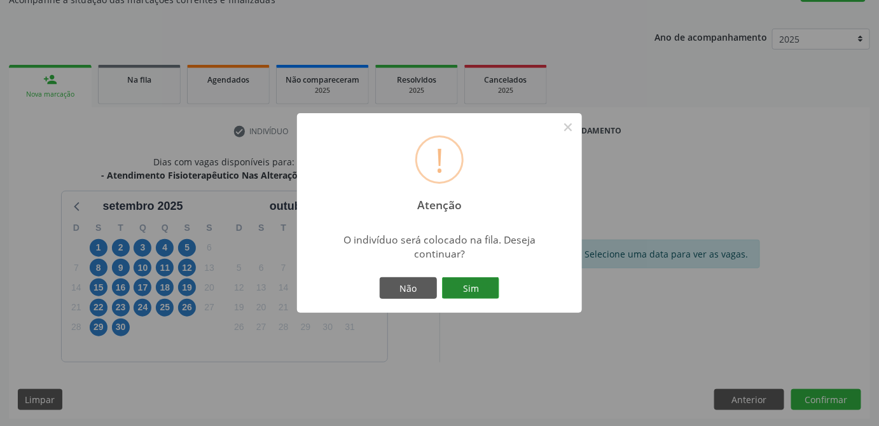
click at [485, 285] on button "Sim" at bounding box center [470, 288] width 57 height 22
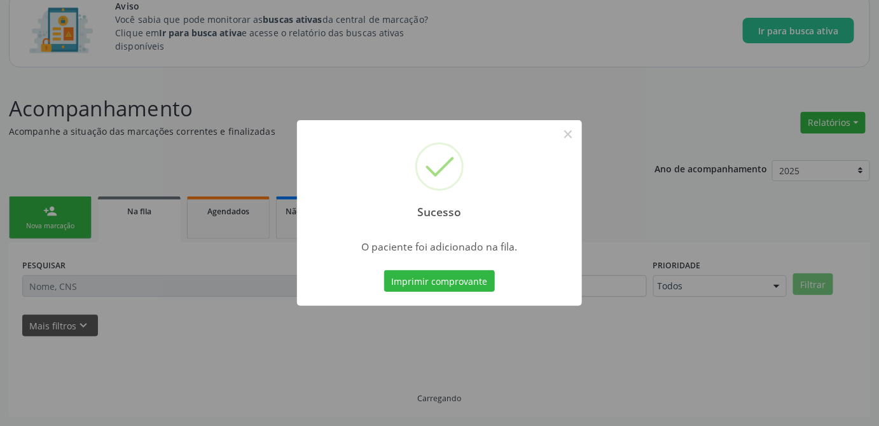
scroll to position [84, 0]
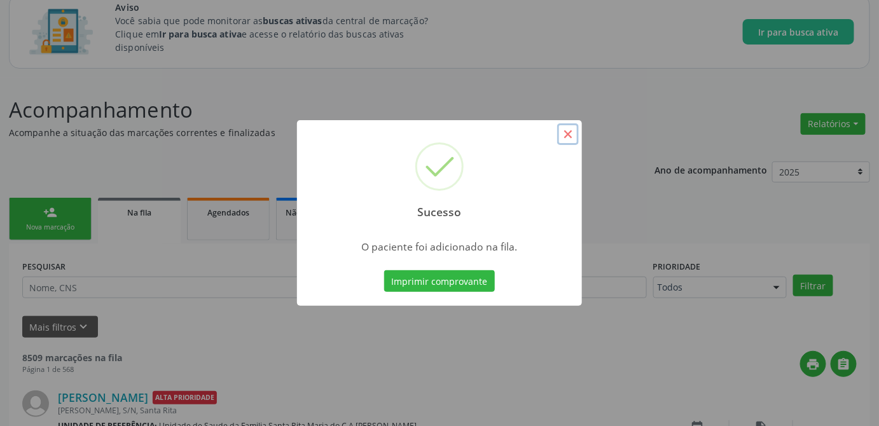
click at [570, 137] on button "×" at bounding box center [568, 134] width 22 height 22
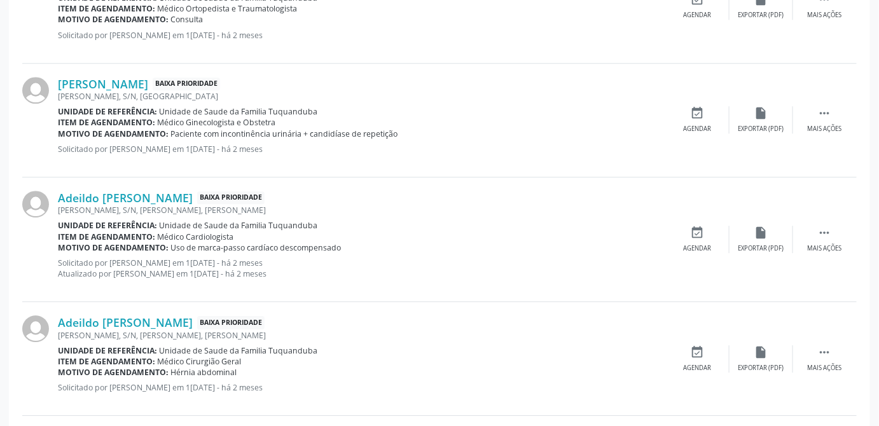
scroll to position [1853, 0]
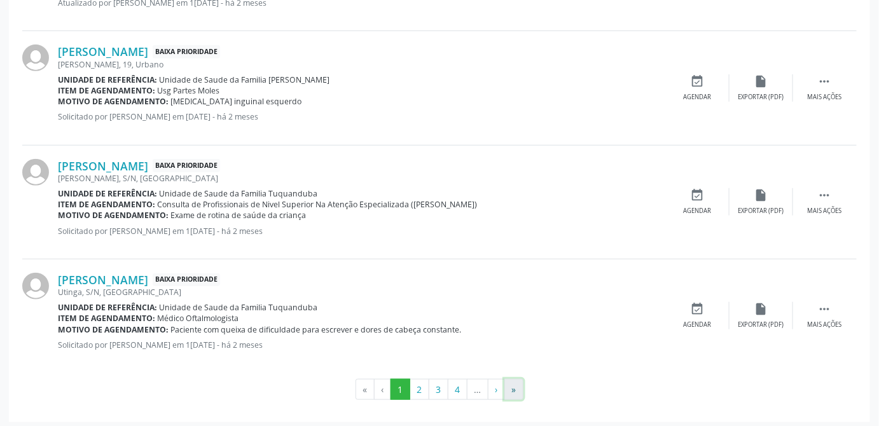
click at [514, 385] on button "»" at bounding box center [514, 390] width 19 height 22
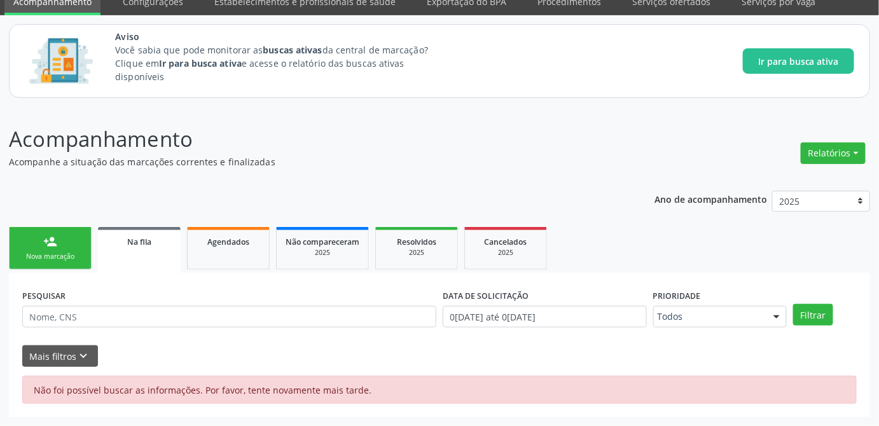
scroll to position [53, 0]
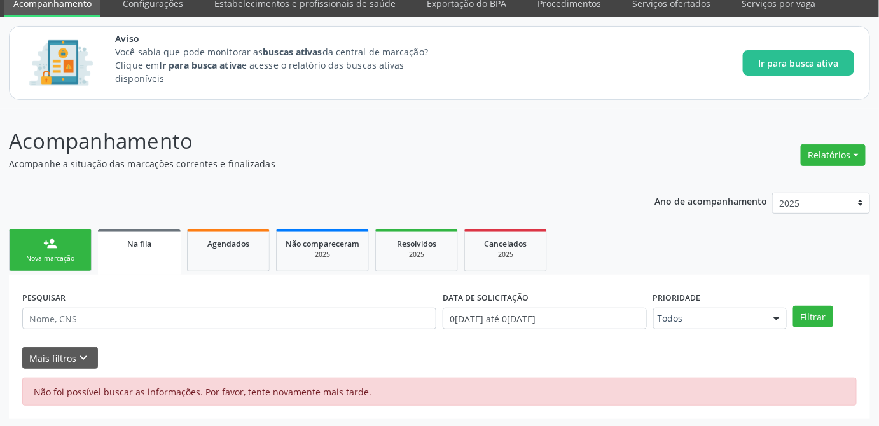
click at [143, 244] on span "Na fila" at bounding box center [139, 244] width 24 height 11
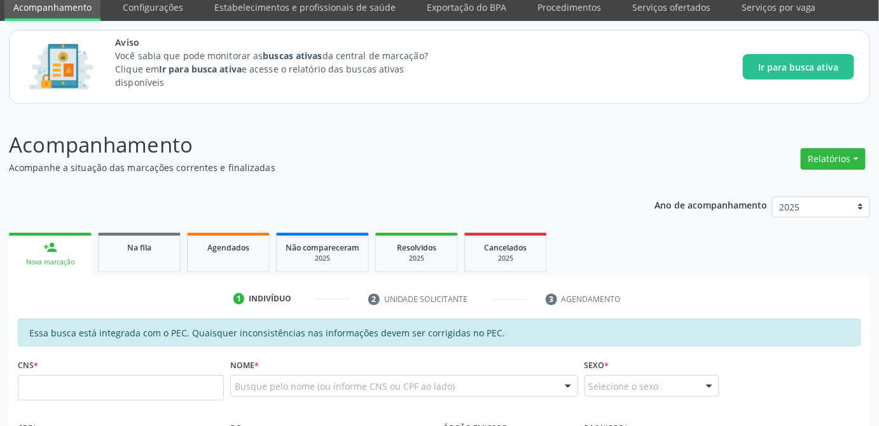
scroll to position [222, 0]
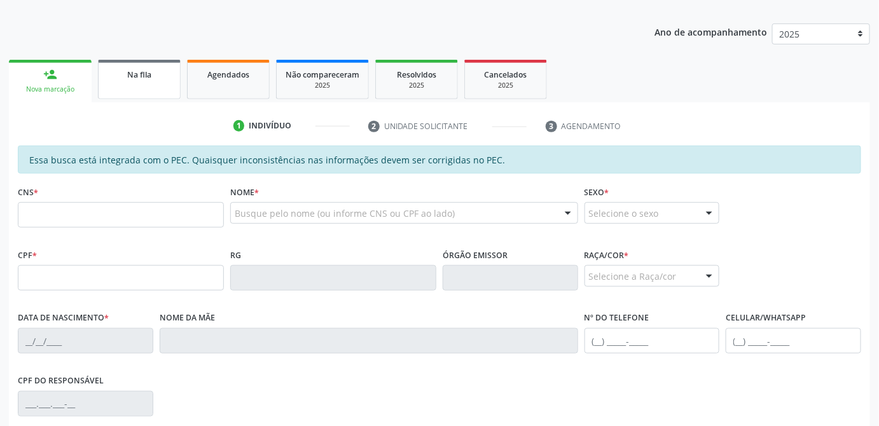
click at [156, 76] on div "Na fila" at bounding box center [140, 73] width 64 height 13
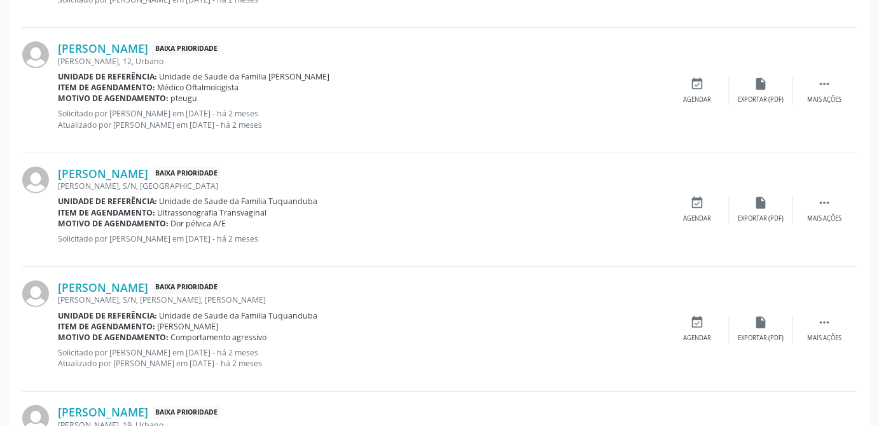
scroll to position [1853, 0]
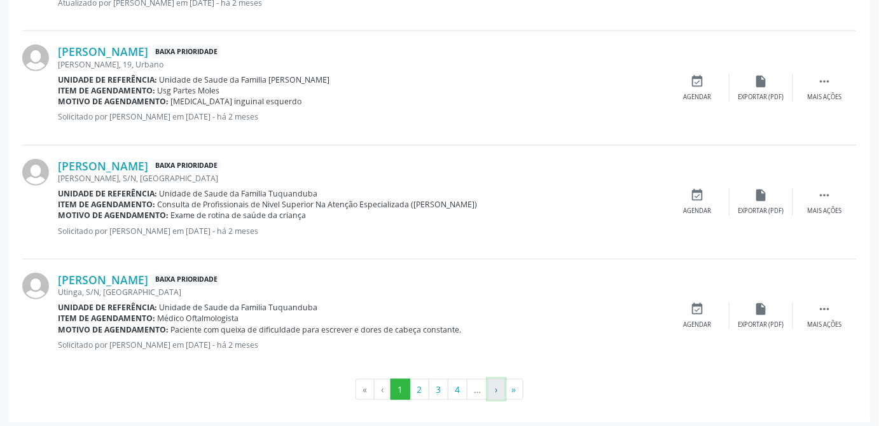
click at [494, 386] on button "›" at bounding box center [496, 390] width 17 height 22
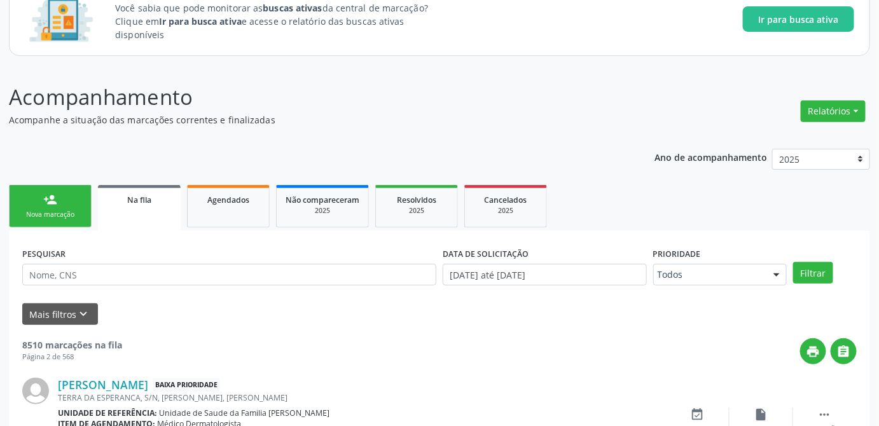
scroll to position [1798, 0]
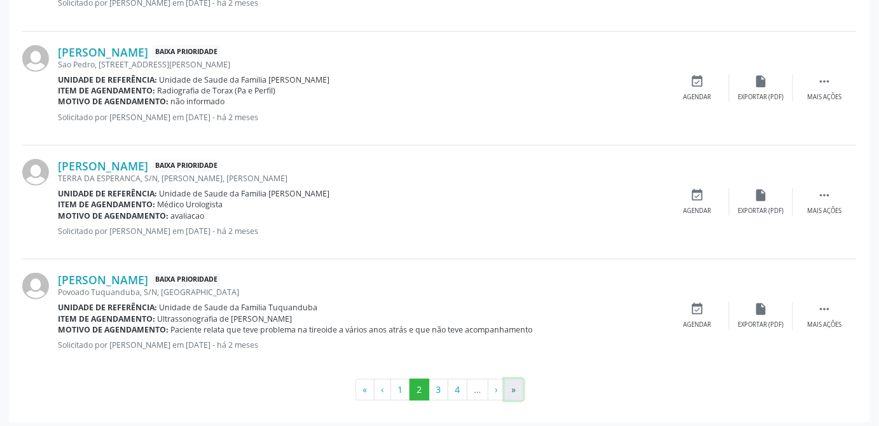
click at [513, 387] on button "»" at bounding box center [514, 390] width 19 height 22
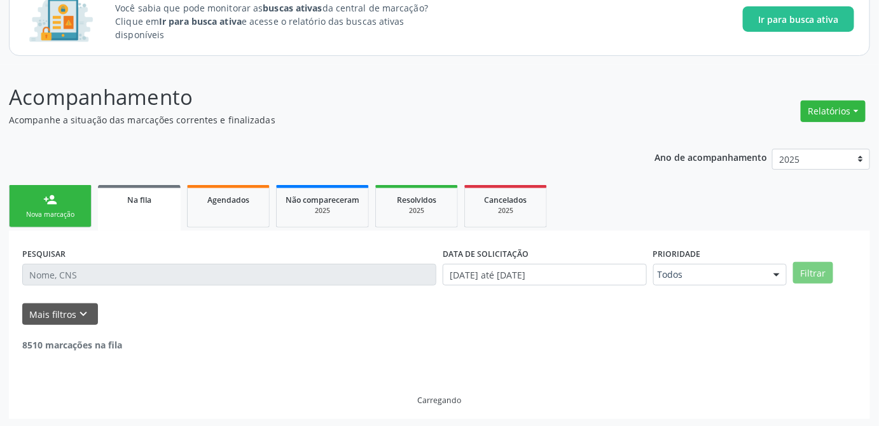
scroll to position [674, 0]
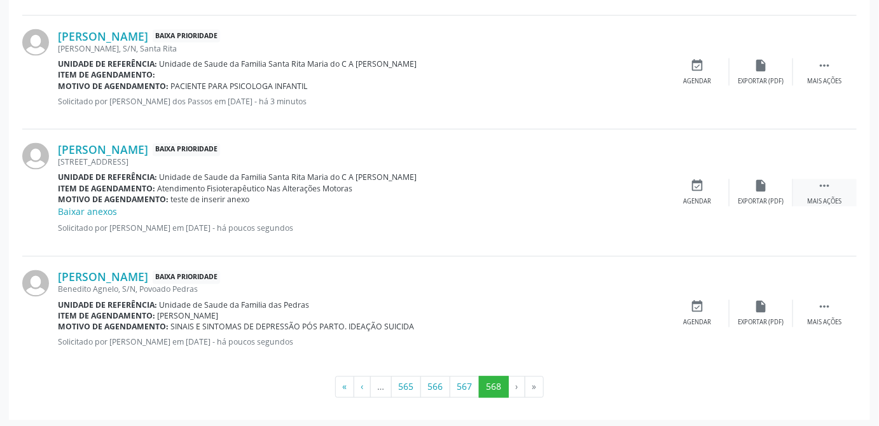
click at [830, 183] on icon "" at bounding box center [825, 186] width 14 height 14
click at [74, 209] on link "Baixar anexos" at bounding box center [87, 212] width 59 height 12
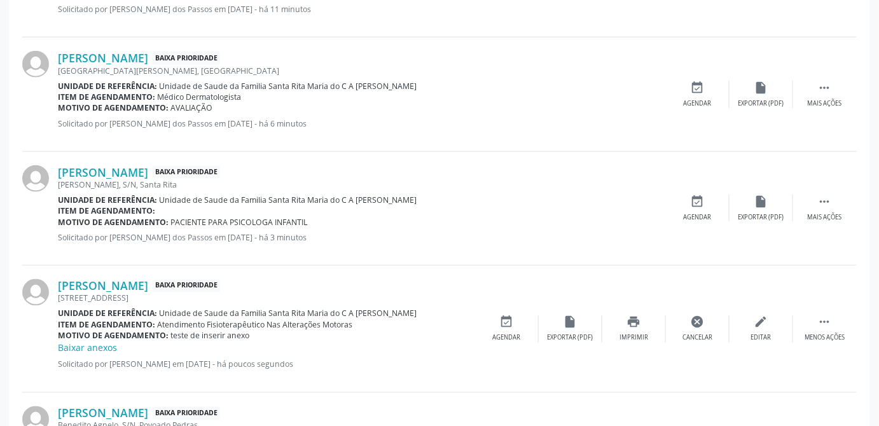
scroll to position [674, 0]
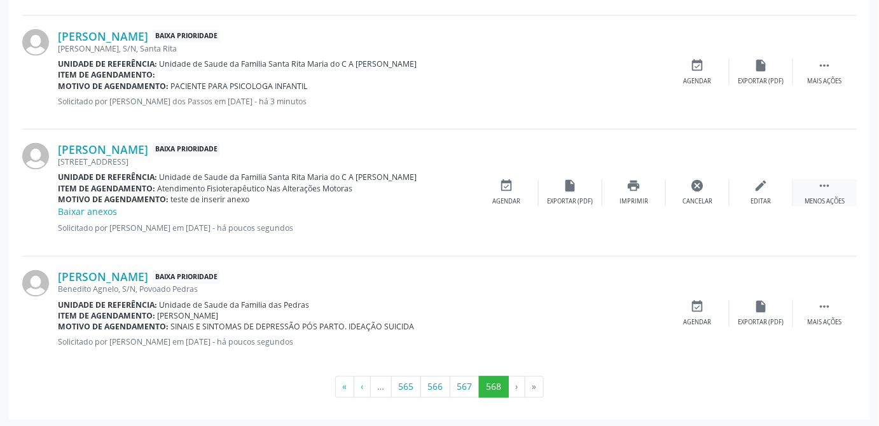
click at [828, 192] on div " Menos ações" at bounding box center [825, 192] width 64 height 27
click at [828, 192] on div " Mais ações" at bounding box center [825, 192] width 64 height 27
click at [480, 244] on div "Jeneffer Carinne da Silva Ramalho Torres Moura Baixa Prioridade Parque dos Coqu…" at bounding box center [439, 193] width 835 height 127
click at [671, 384] on ul "« ‹ … 565 566 567 568 › »" at bounding box center [439, 388] width 835 height 22
click at [450, 286] on div "Benedito Agnelo, S/N, Povoado Pedras" at bounding box center [362, 289] width 608 height 11
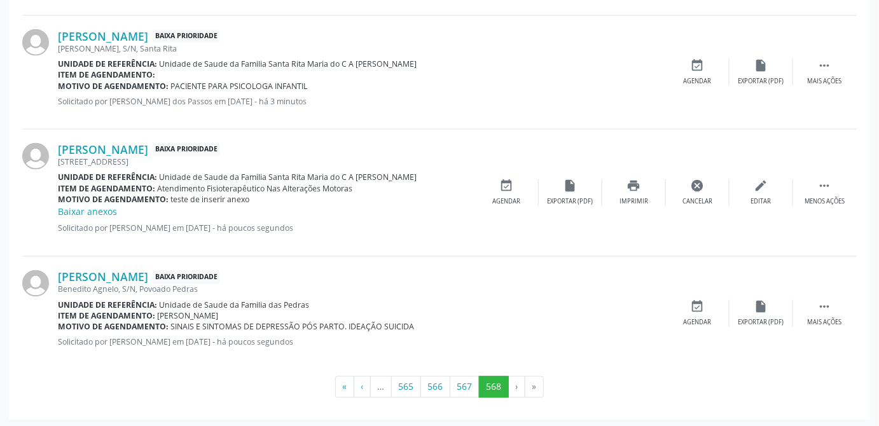
click at [658, 394] on ul "« ‹ … 565 566 567 568 › »" at bounding box center [439, 388] width 835 height 22
click at [342, 386] on button "«" at bounding box center [344, 388] width 19 height 22
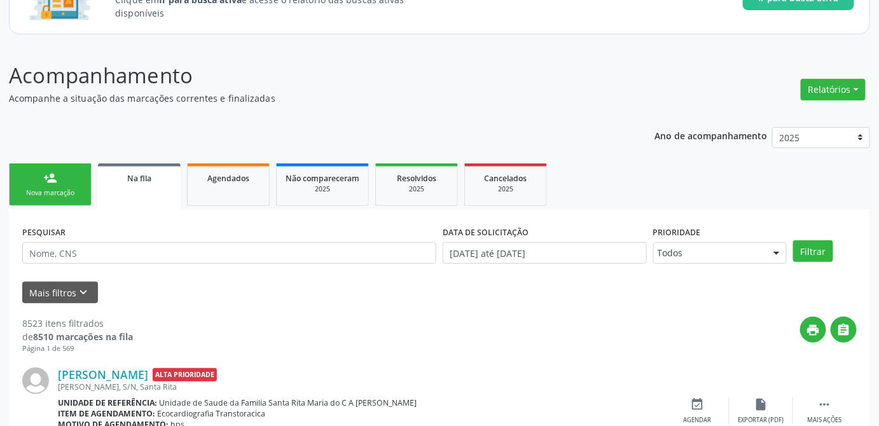
scroll to position [0, 0]
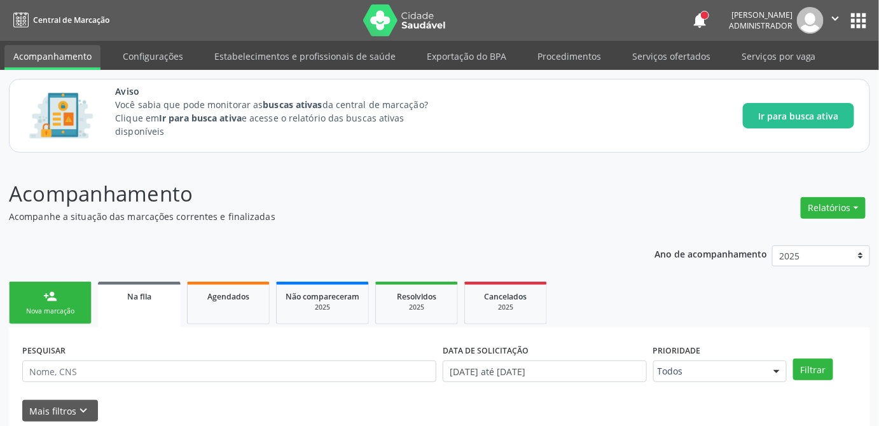
click at [73, 304] on link "person_add Nova marcação" at bounding box center [50, 303] width 83 height 43
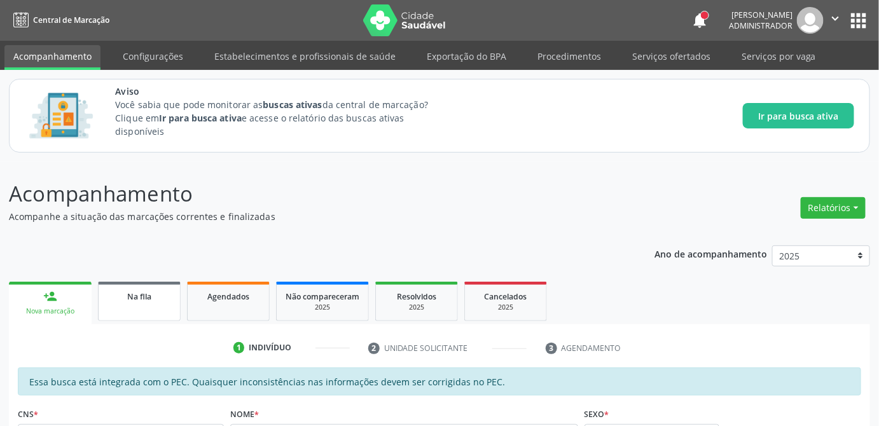
click at [123, 295] on div "Na fila" at bounding box center [140, 296] width 64 height 13
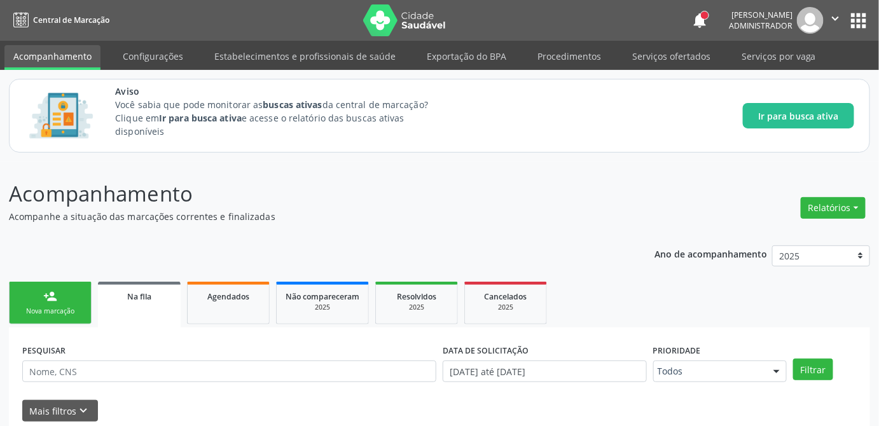
click at [71, 297] on link "person_add Nova marcação" at bounding box center [50, 303] width 83 height 43
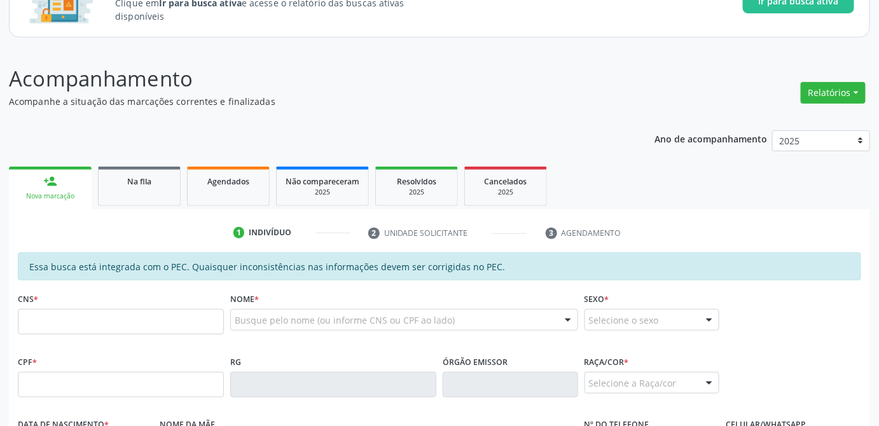
scroll to position [231, 0]
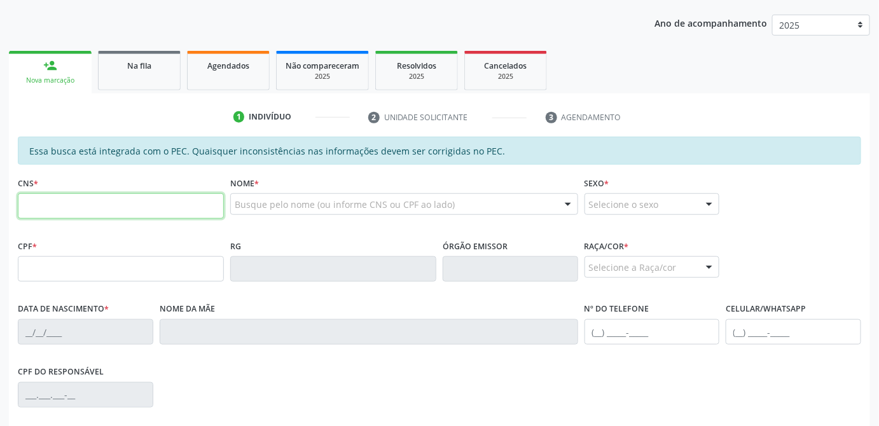
click at [120, 204] on input "text" at bounding box center [121, 205] width 206 height 25
type input "708 6000 6342 4384"
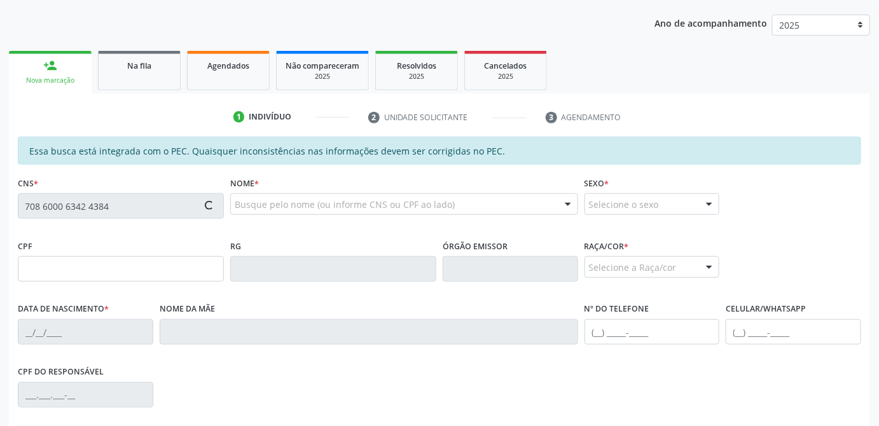
type input "020.389.394-89"
type input "[DATE]"
type input "[PERSON_NAME]"
type input "[PHONE_NUMBER]"
type input "21"
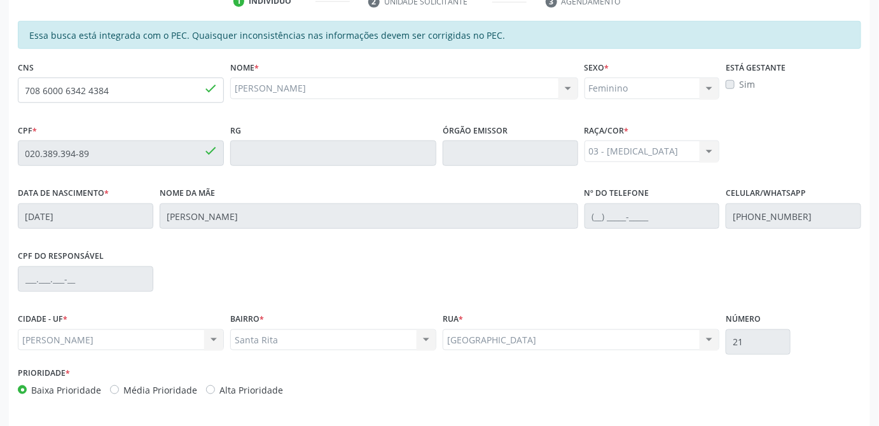
scroll to position [390, 0]
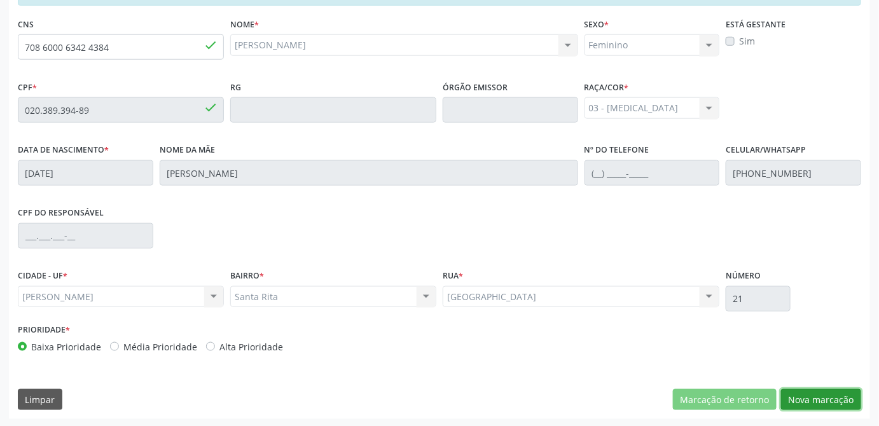
click at [823, 401] on button "Nova marcação" at bounding box center [821, 400] width 80 height 22
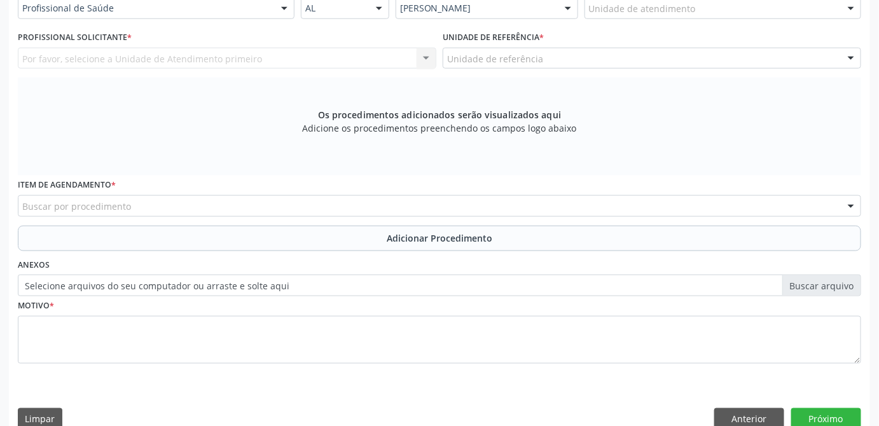
scroll to position [275, 0]
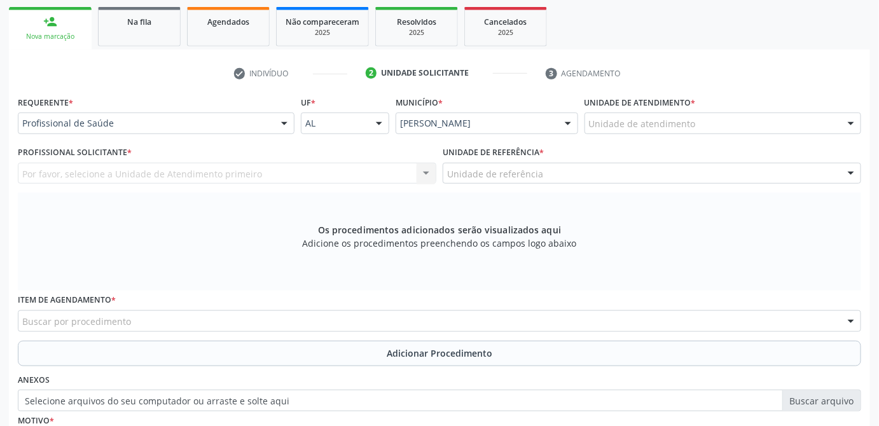
click at [725, 128] on div "Unidade de atendimento" at bounding box center [723, 124] width 277 height 22
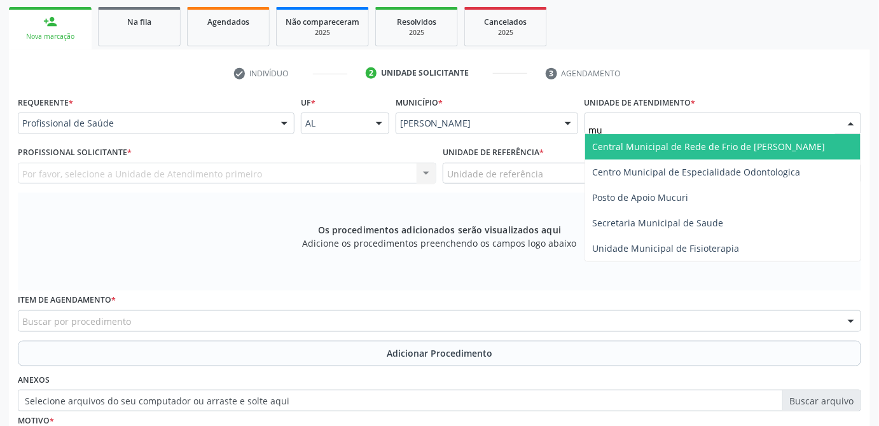
type input "muc"
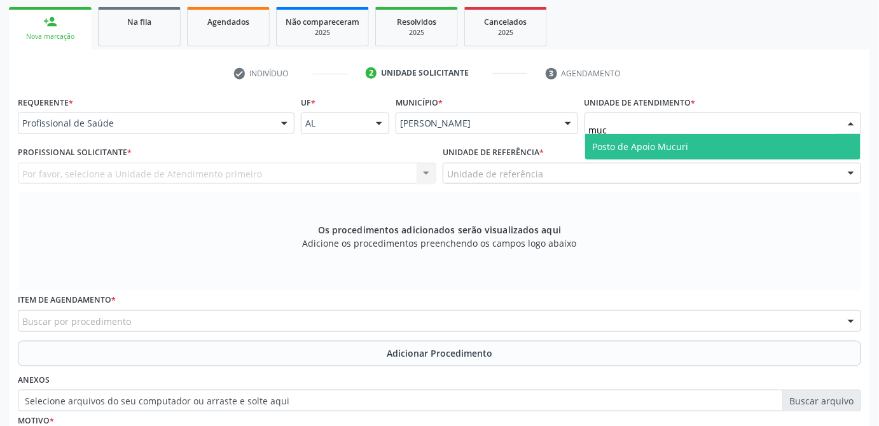
click at [723, 137] on span "Posto de Apoio Mucuri" at bounding box center [723, 146] width 276 height 25
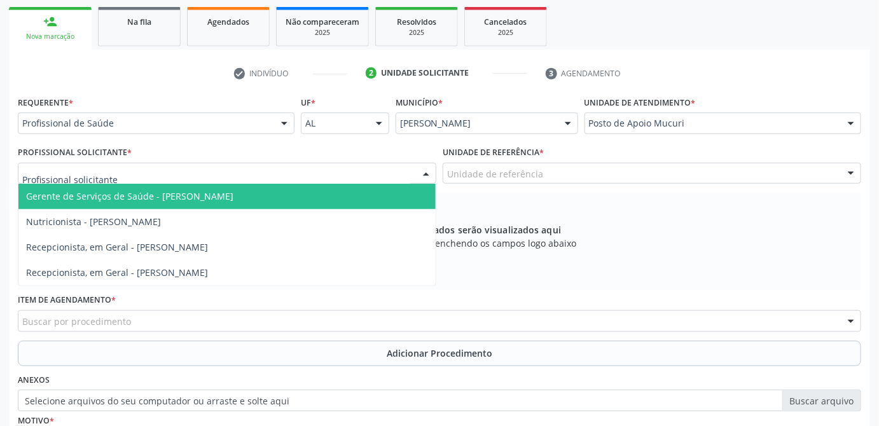
click at [228, 176] on div at bounding box center [227, 174] width 419 height 22
